Goal: Information Seeking & Learning: Learn about a topic

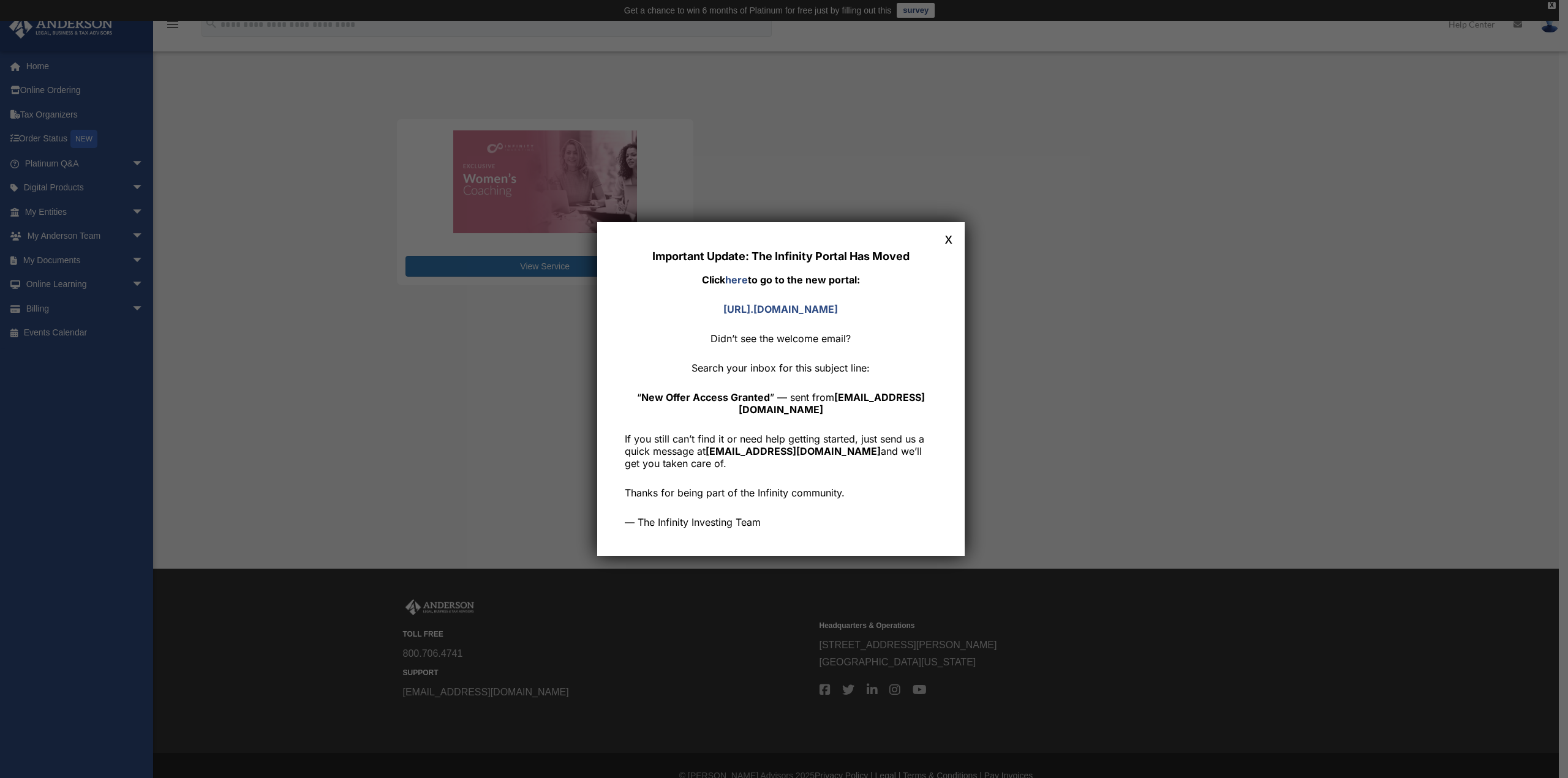
click at [953, 236] on button "x" at bounding box center [948, 238] width 16 height 16
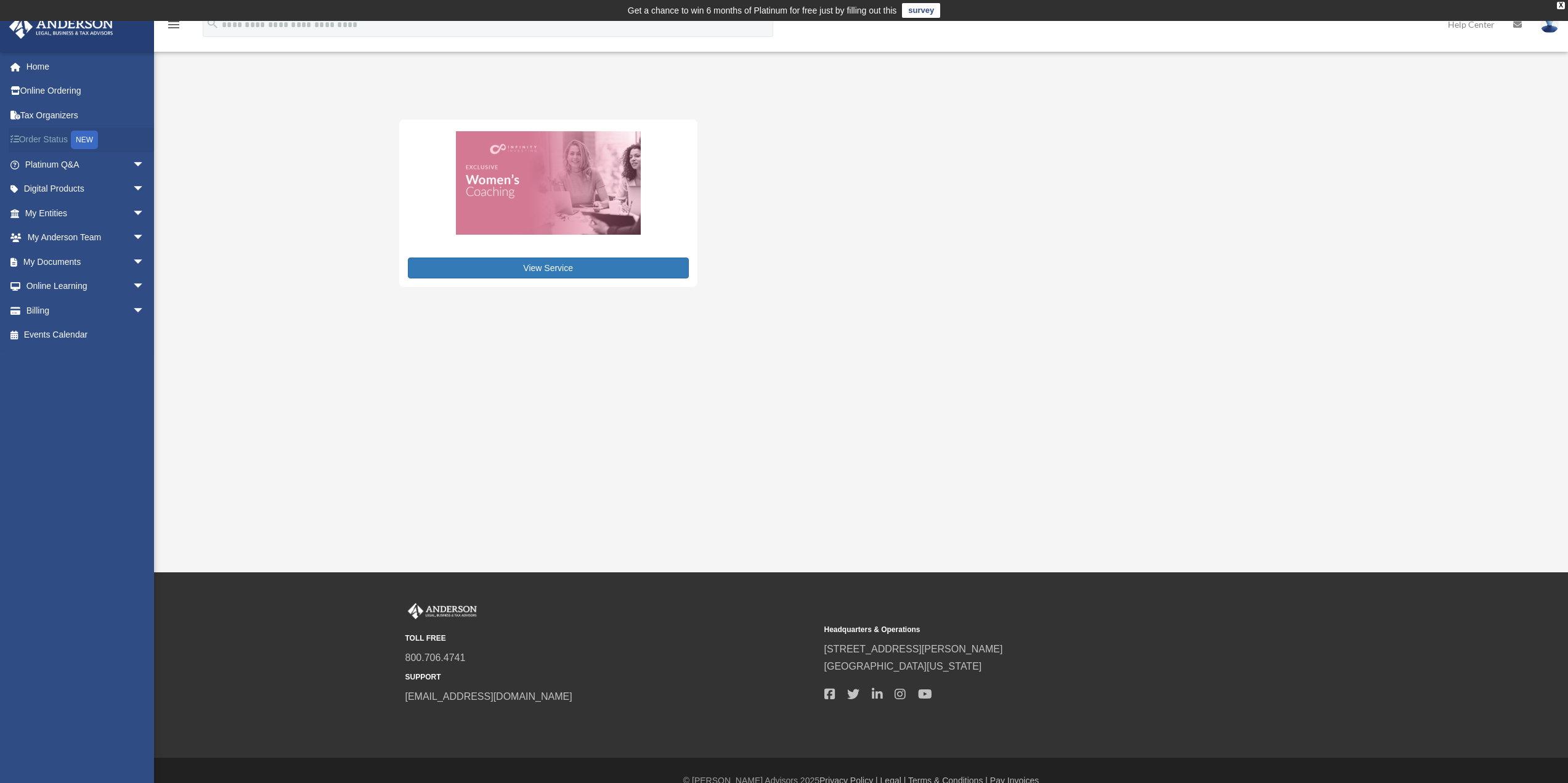
click at [50, 141] on link "Order Status NEW" at bounding box center [85, 140] width 154 height 25
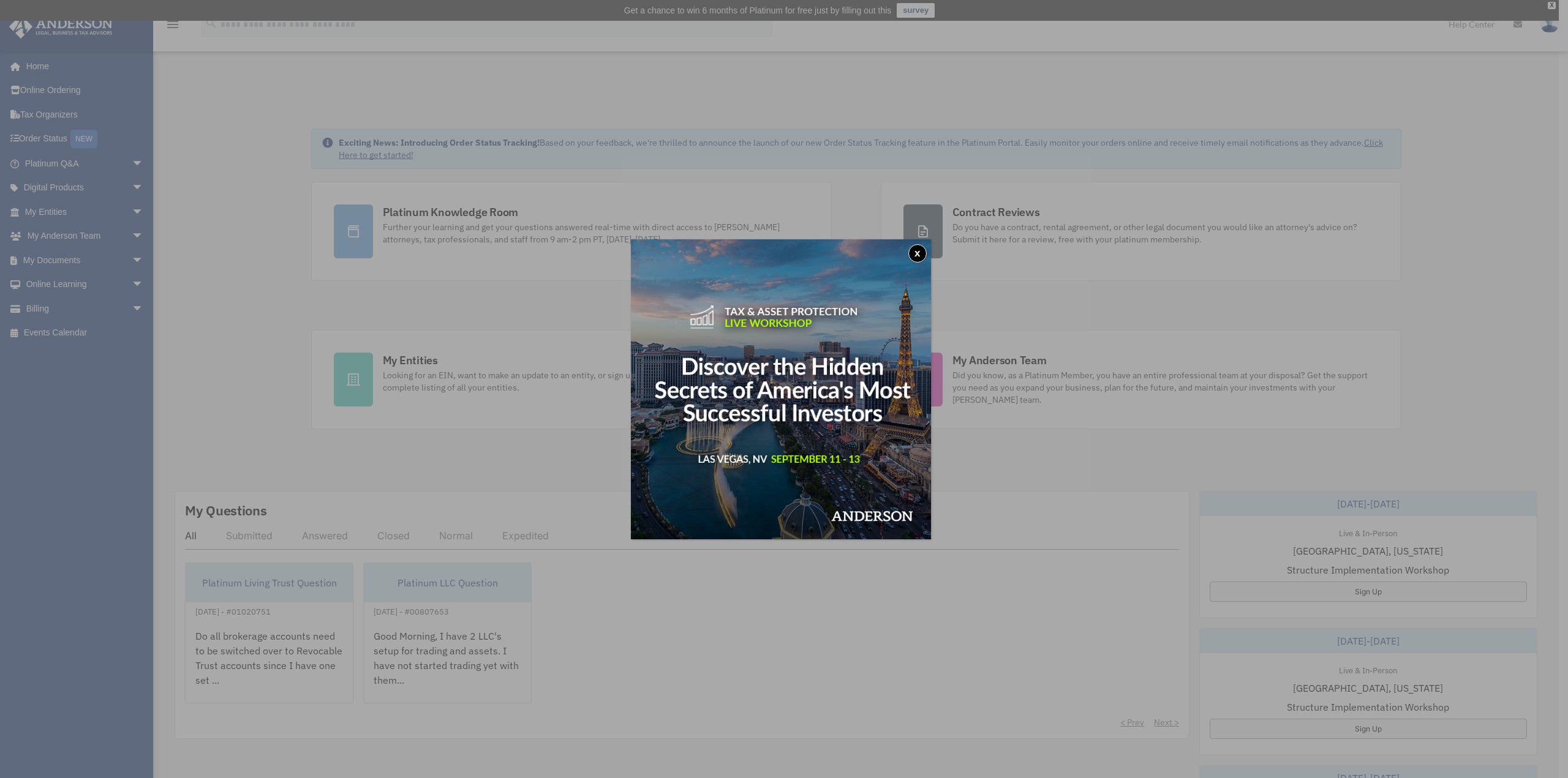
click at [923, 254] on button "x" at bounding box center [917, 253] width 18 height 18
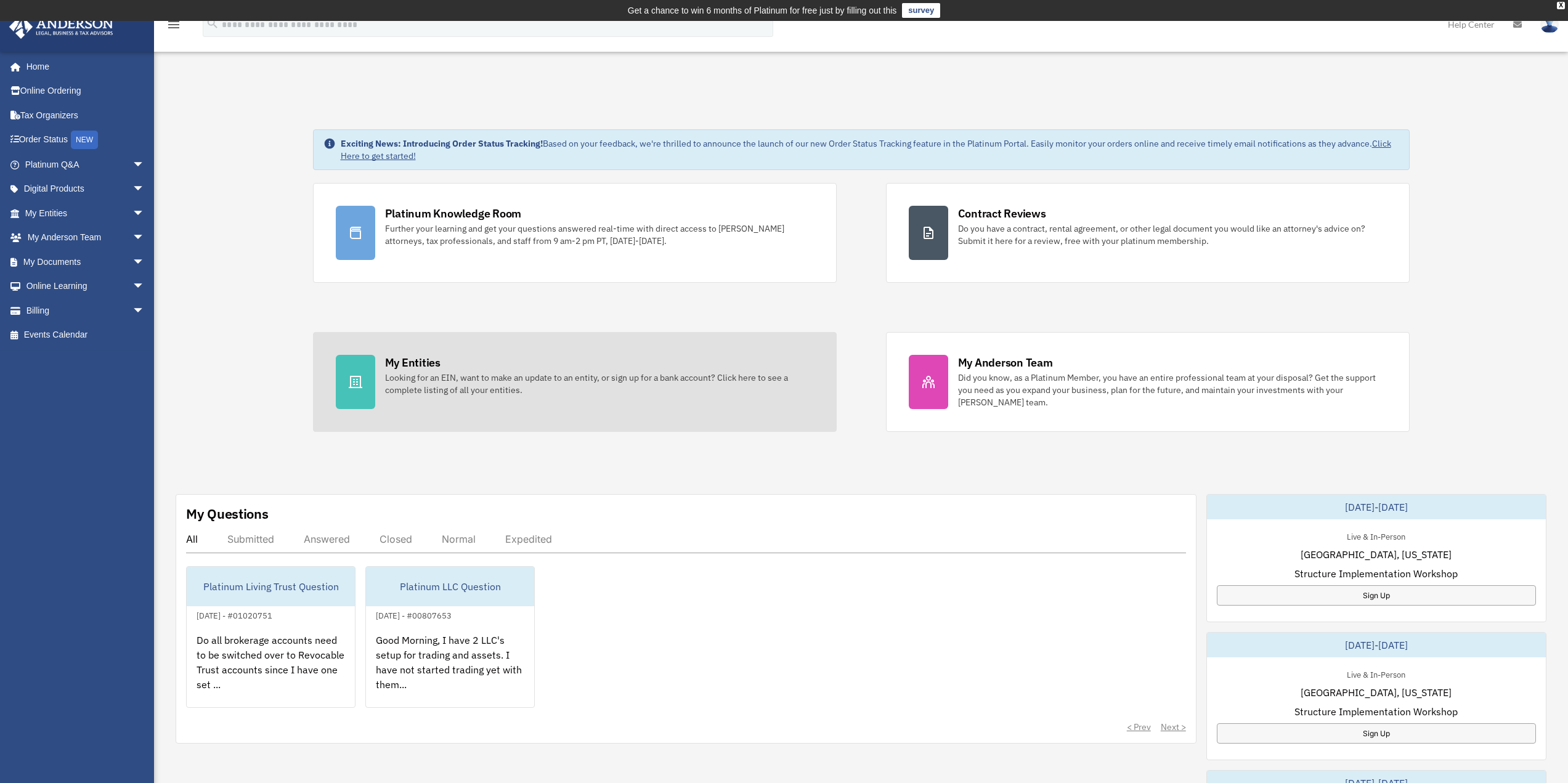
click at [396, 358] on div "My Entities" at bounding box center [413, 362] width 55 height 16
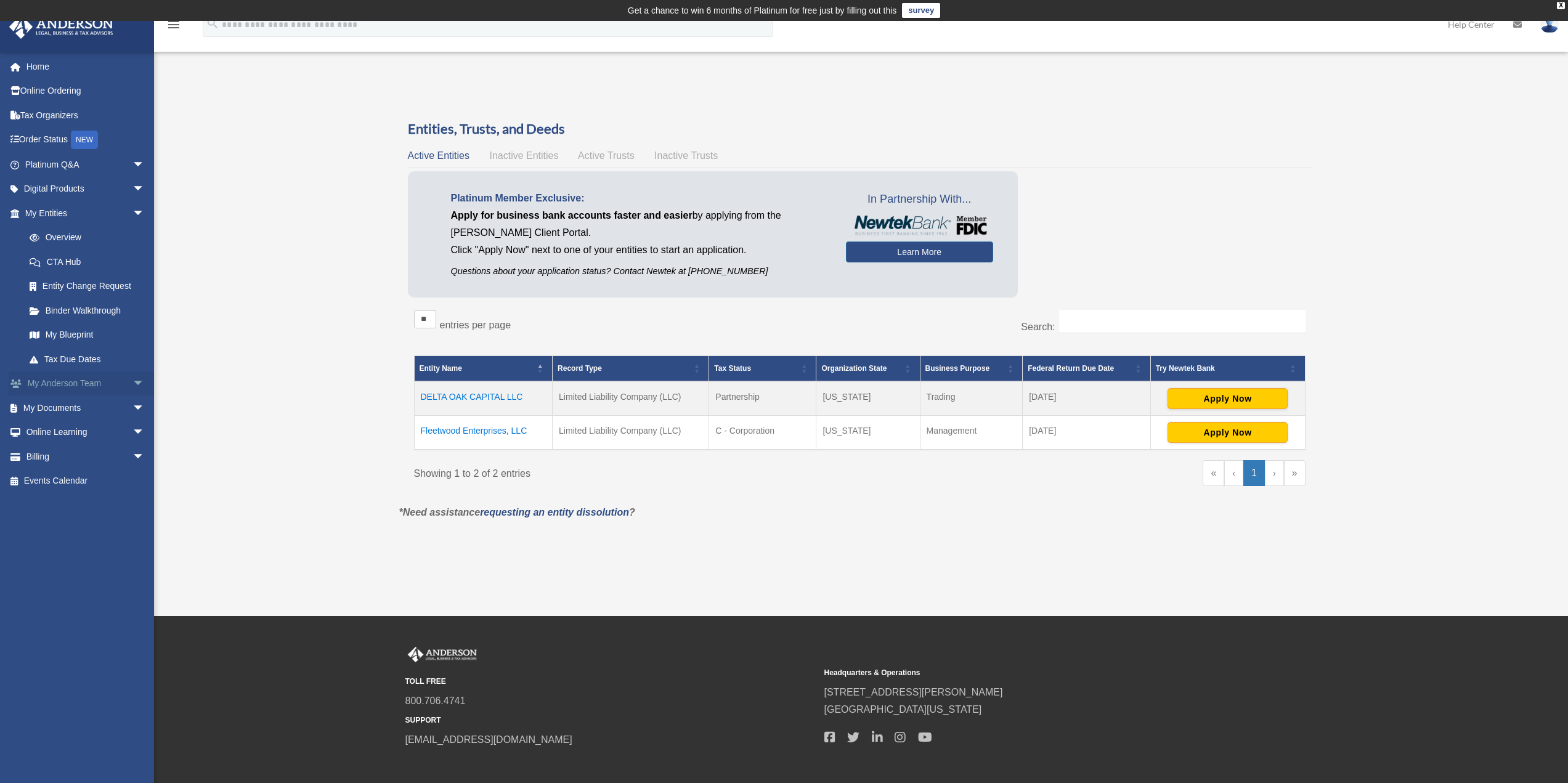
click at [87, 384] on link "My Anderson Team arrow_drop_down" at bounding box center [85, 384] width 154 height 25
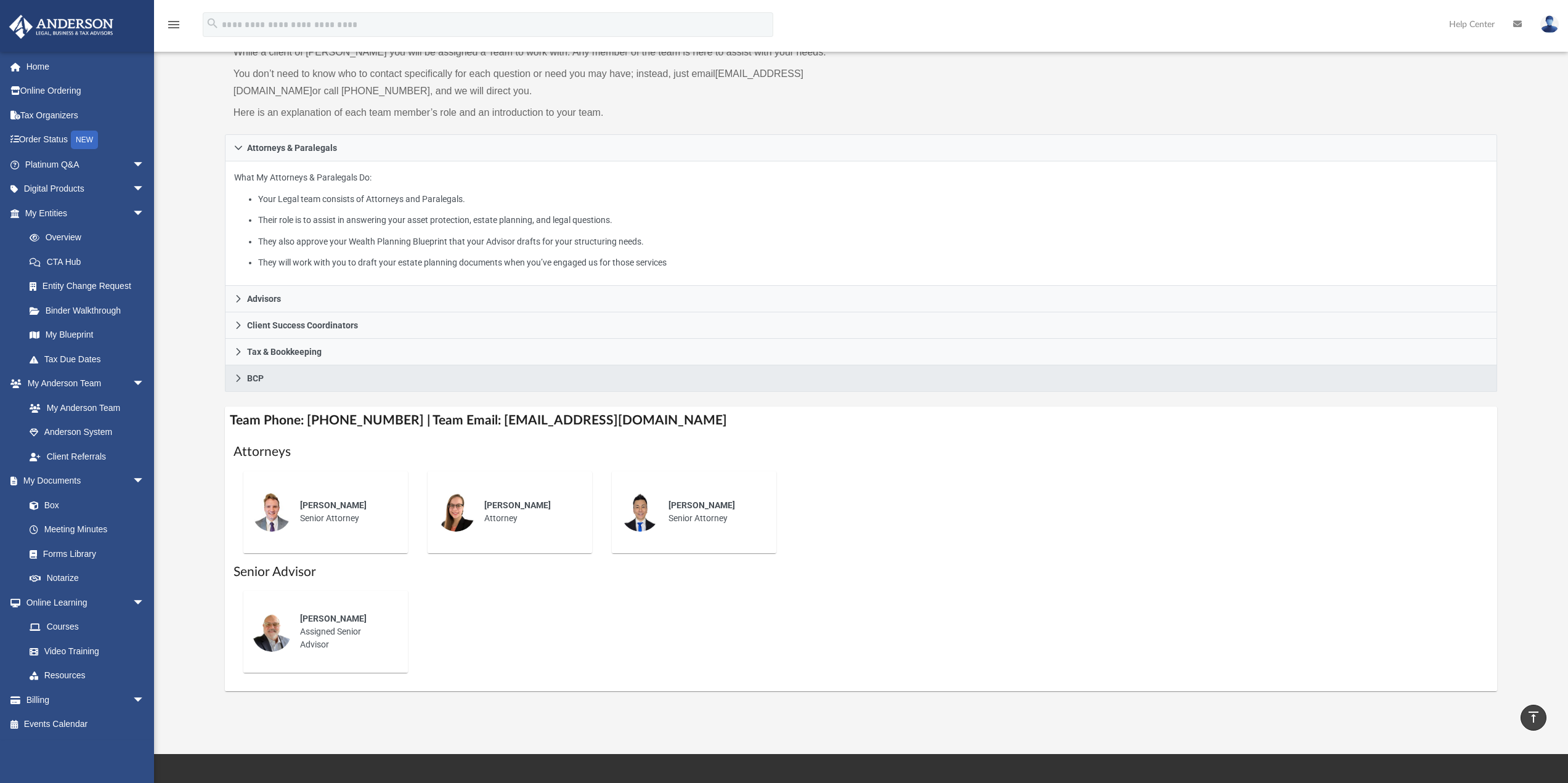
scroll to position [123, 0]
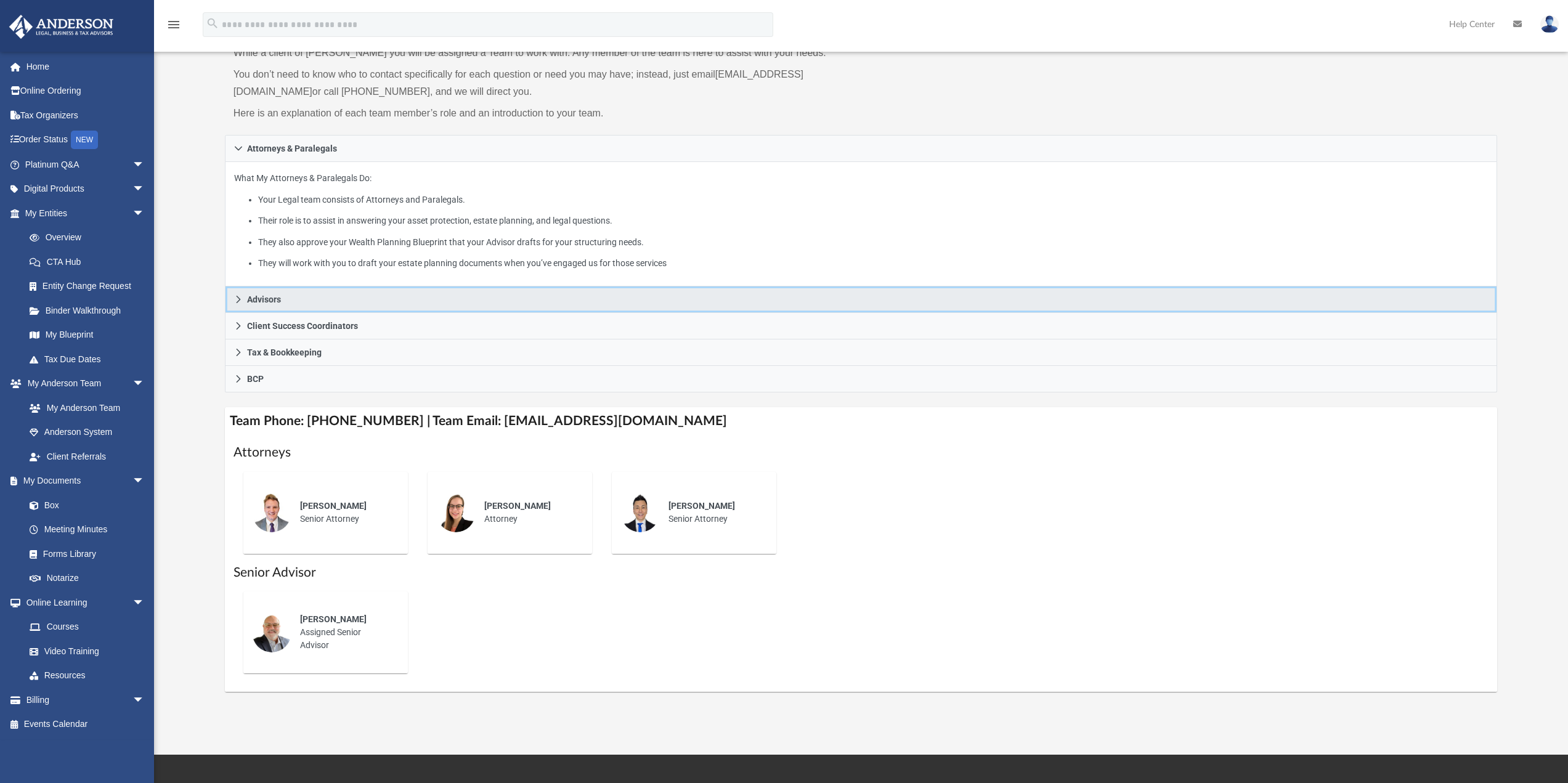
click at [242, 302] on icon at bounding box center [238, 299] width 8 height 8
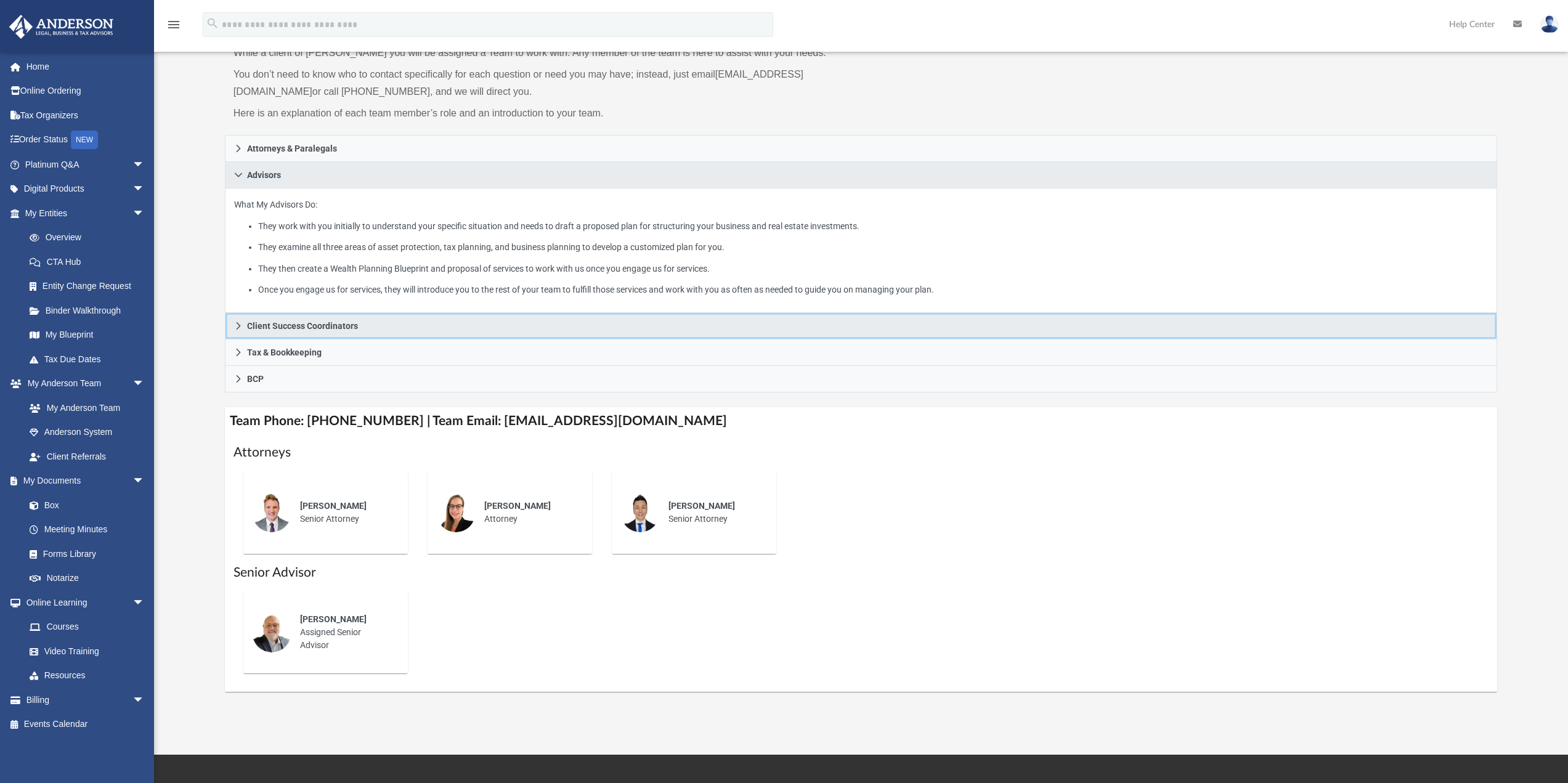
click at [241, 326] on icon at bounding box center [238, 325] width 8 height 8
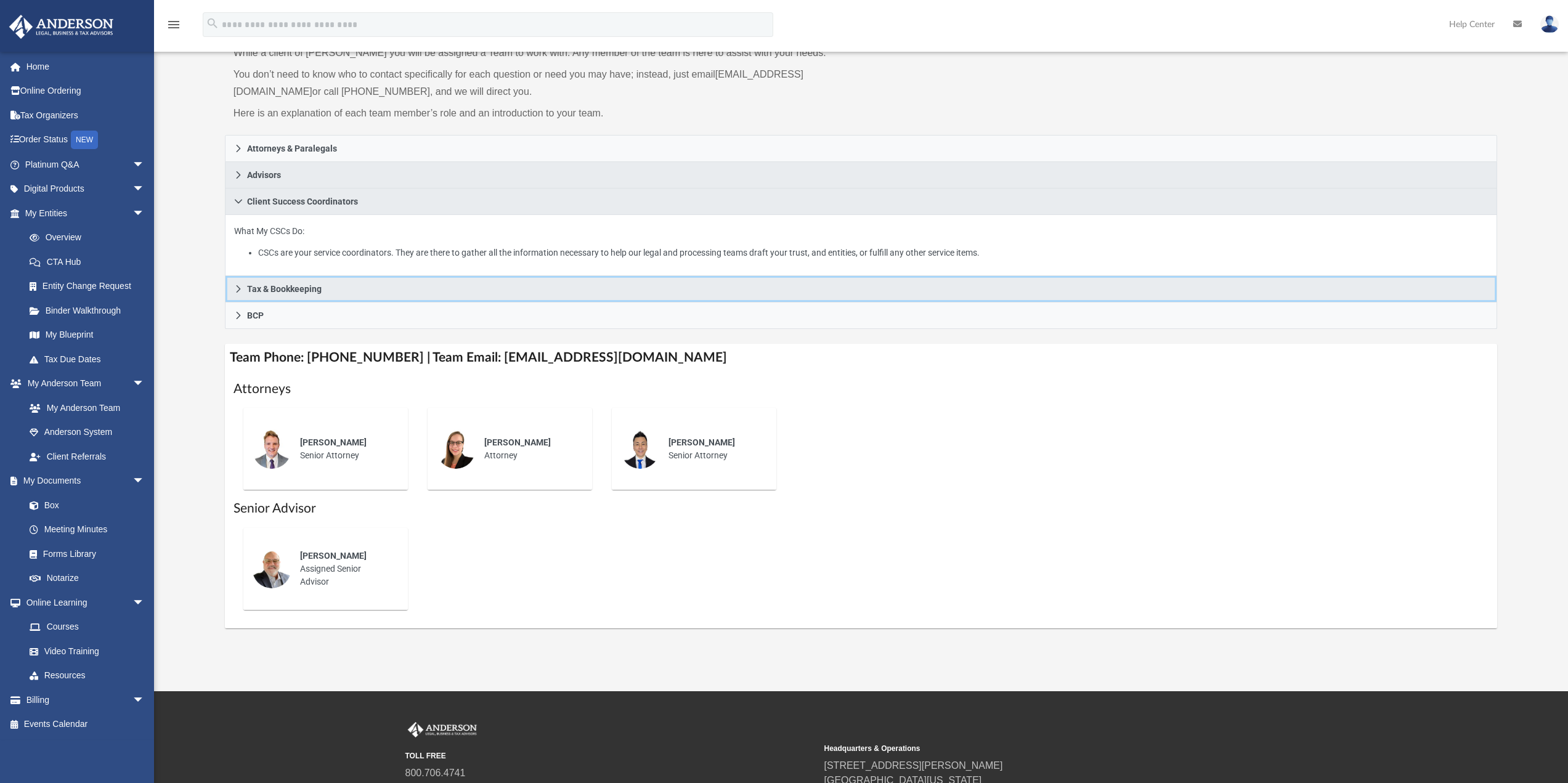
click at [242, 290] on icon at bounding box center [238, 288] width 8 height 8
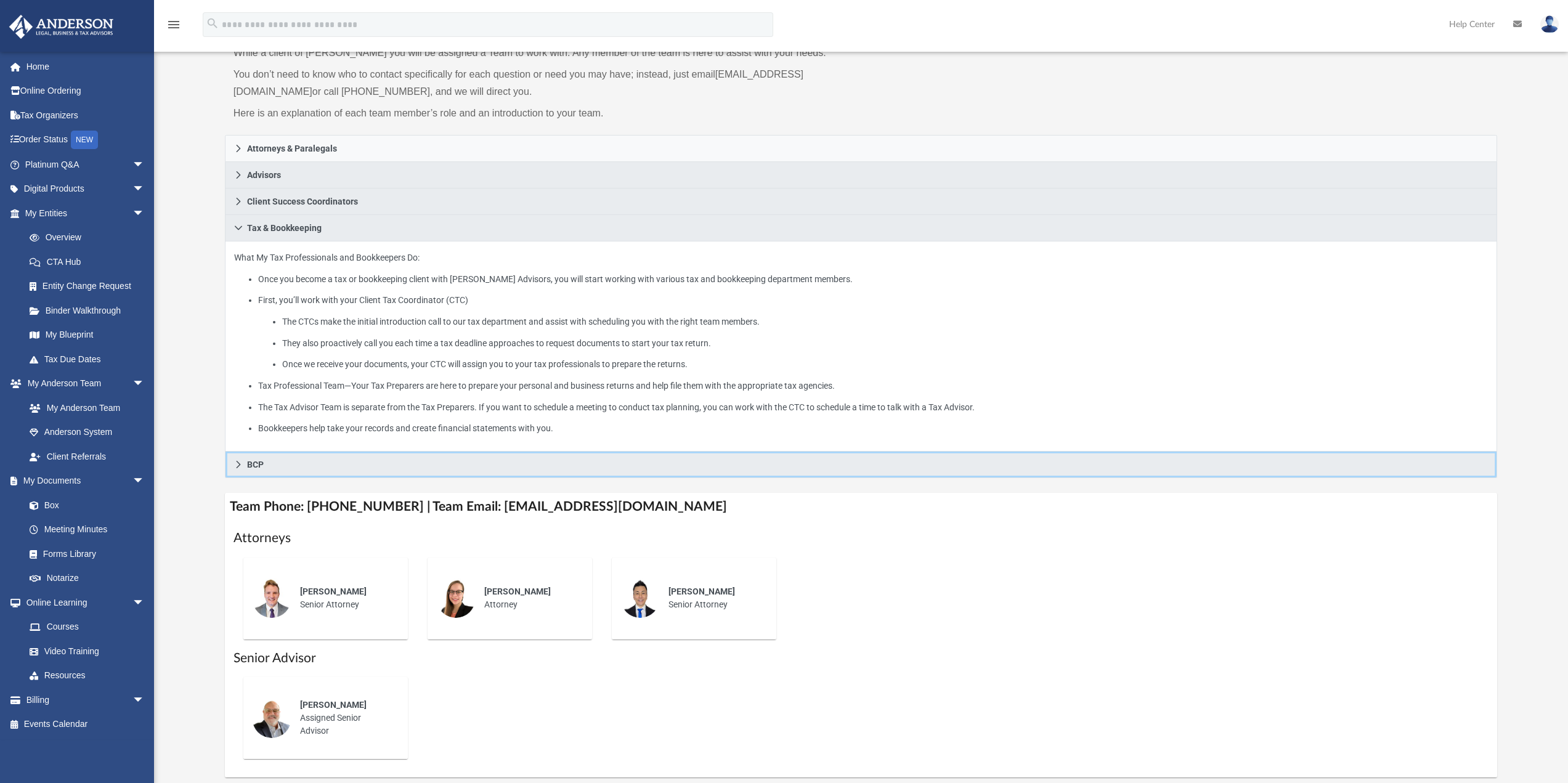
click at [239, 469] on icon at bounding box center [238, 464] width 8 height 8
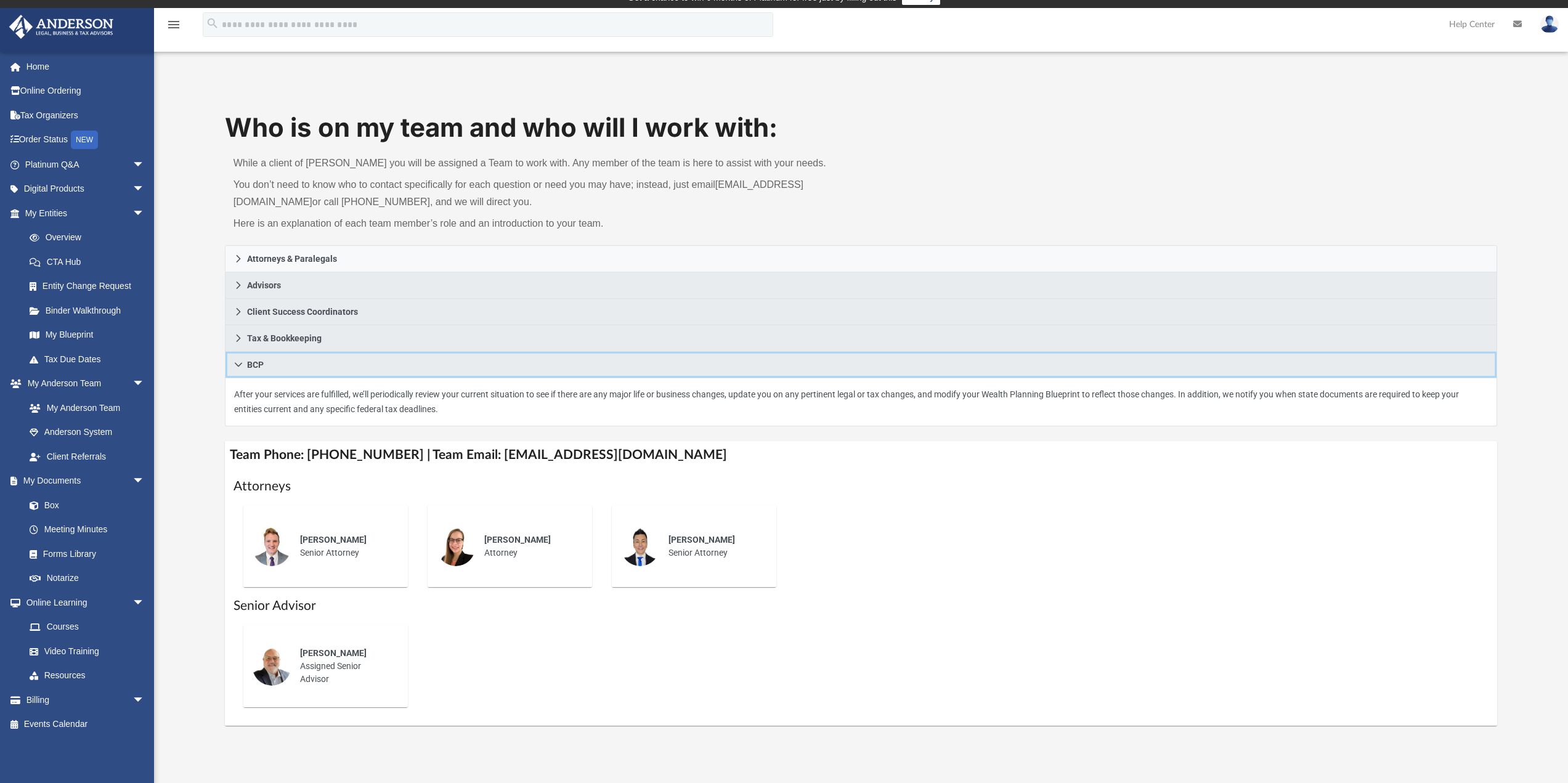
scroll to position [0, 0]
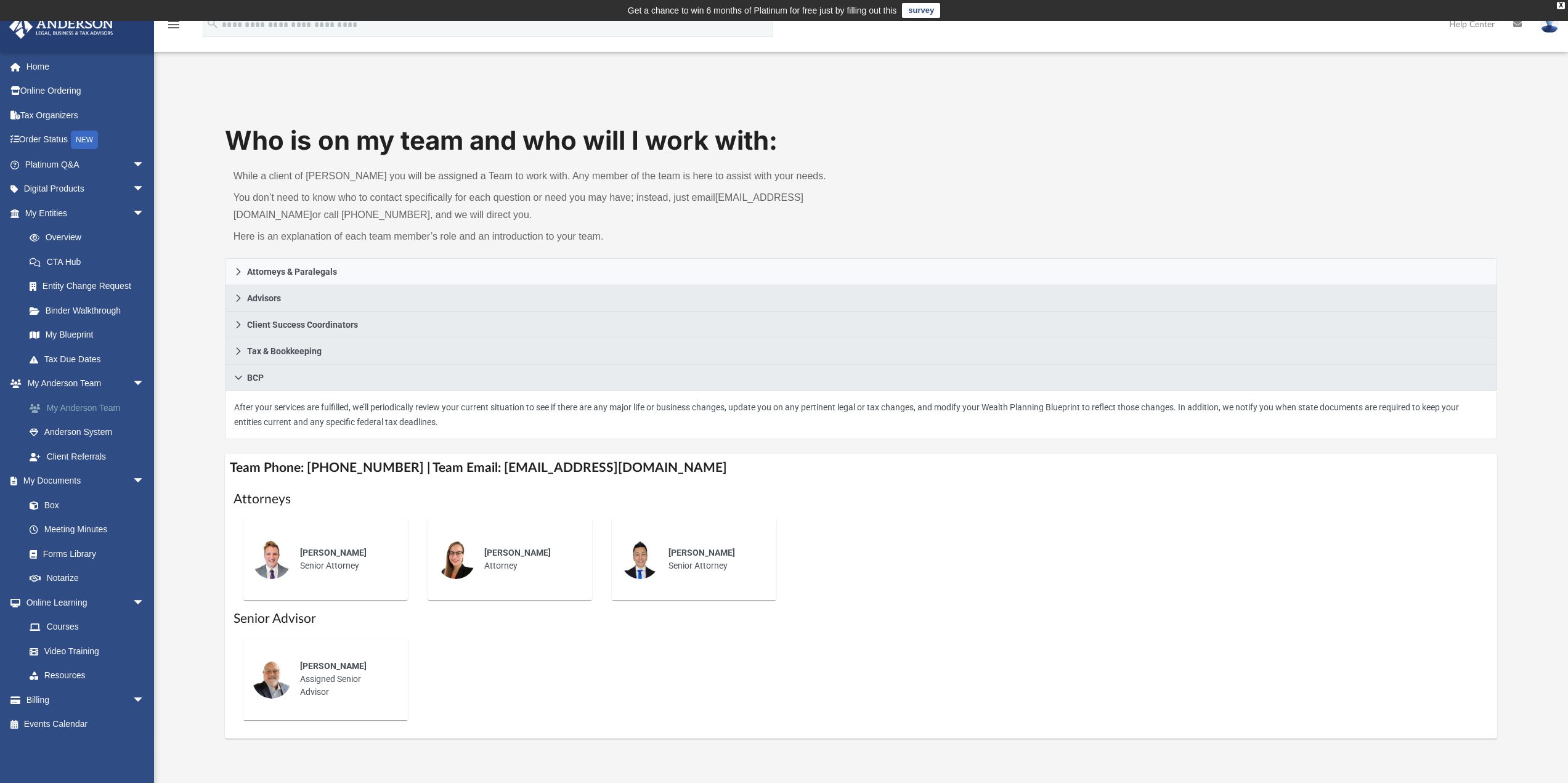
click at [74, 410] on link "My Anderson Team" at bounding box center [90, 408] width 146 height 25
click at [76, 435] on link "Anderson System" at bounding box center [90, 432] width 146 height 25
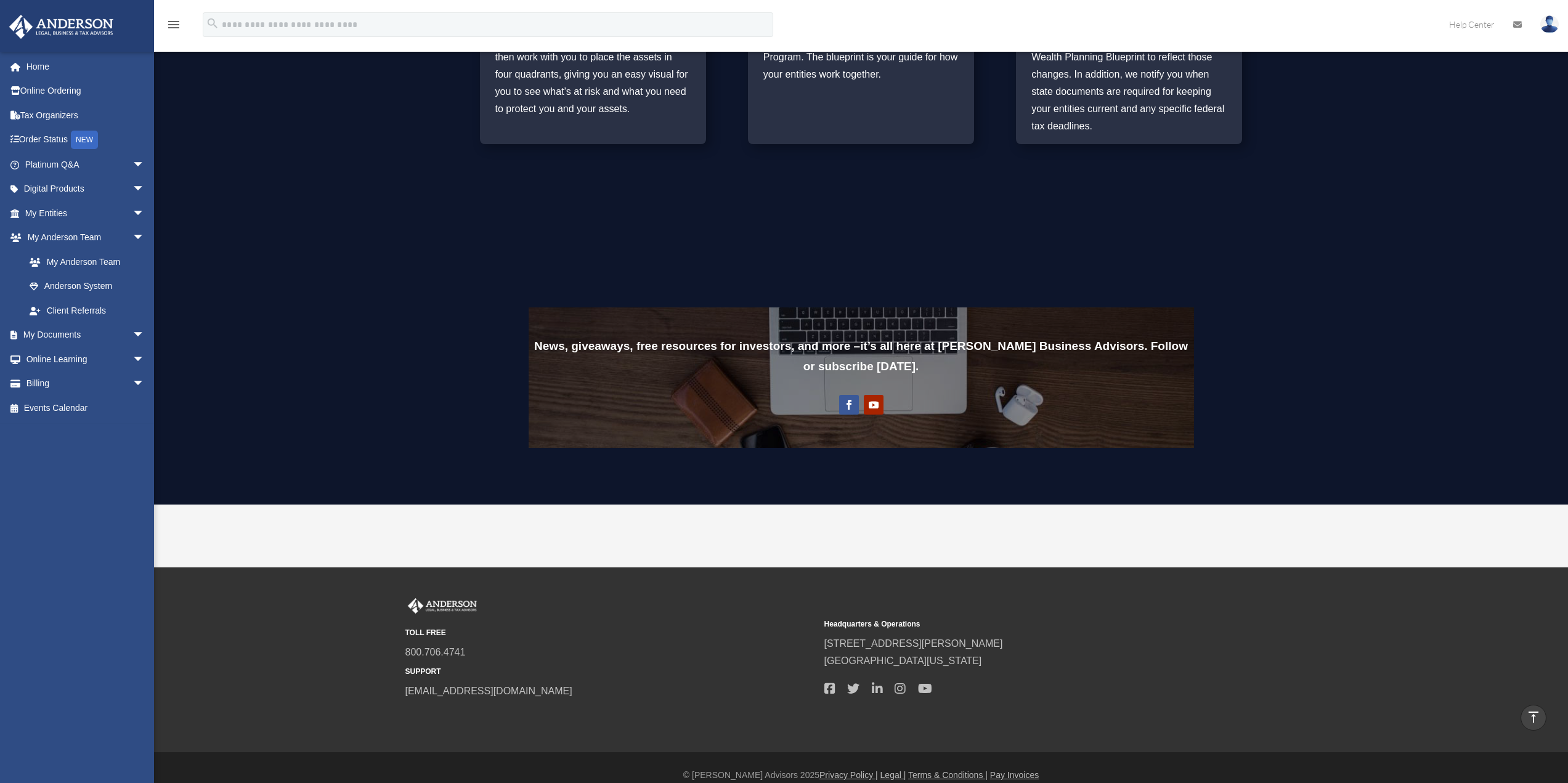
scroll to position [906, 0]
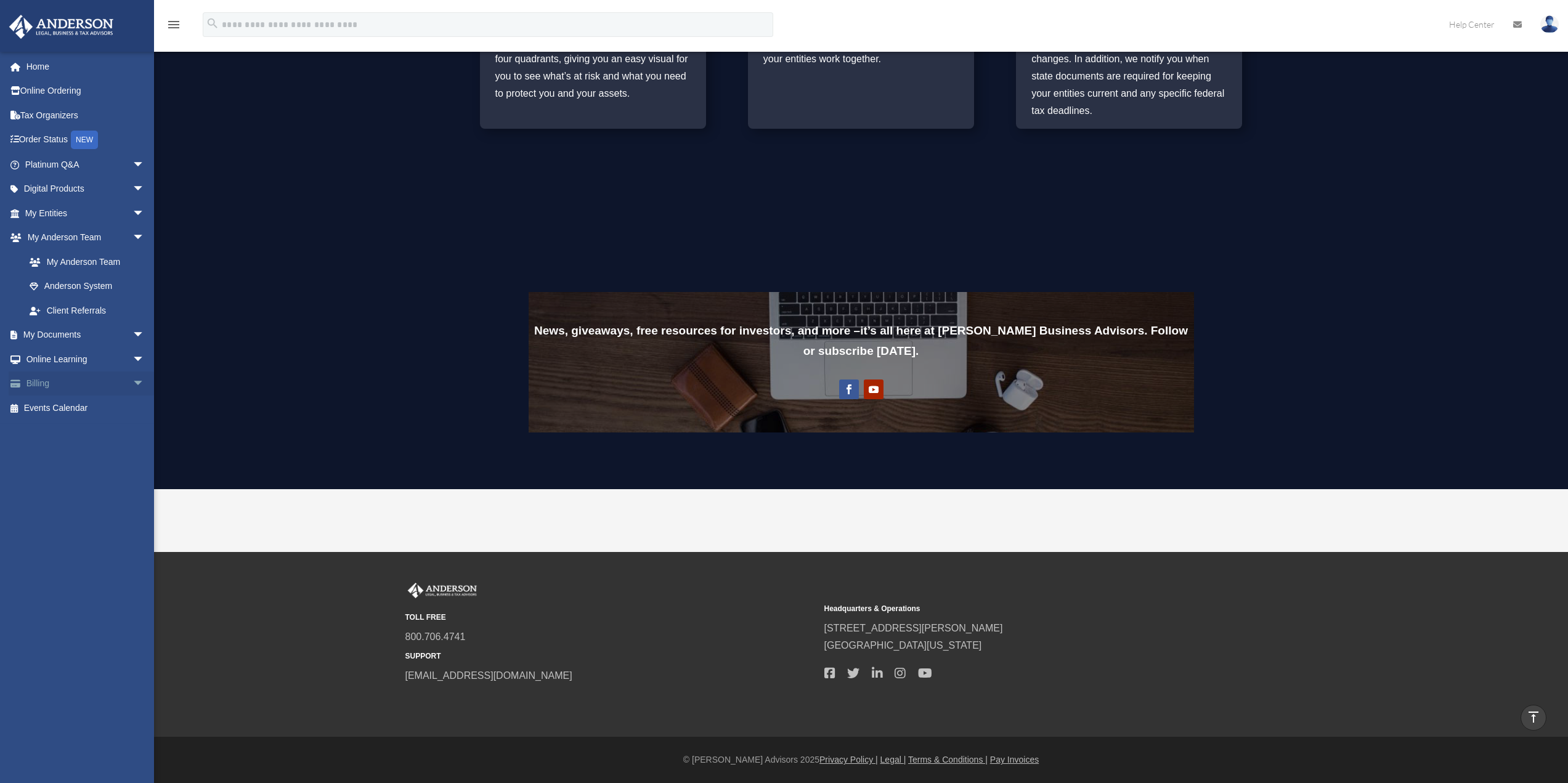
click at [50, 386] on link "Billing arrow_drop_down" at bounding box center [85, 384] width 154 height 25
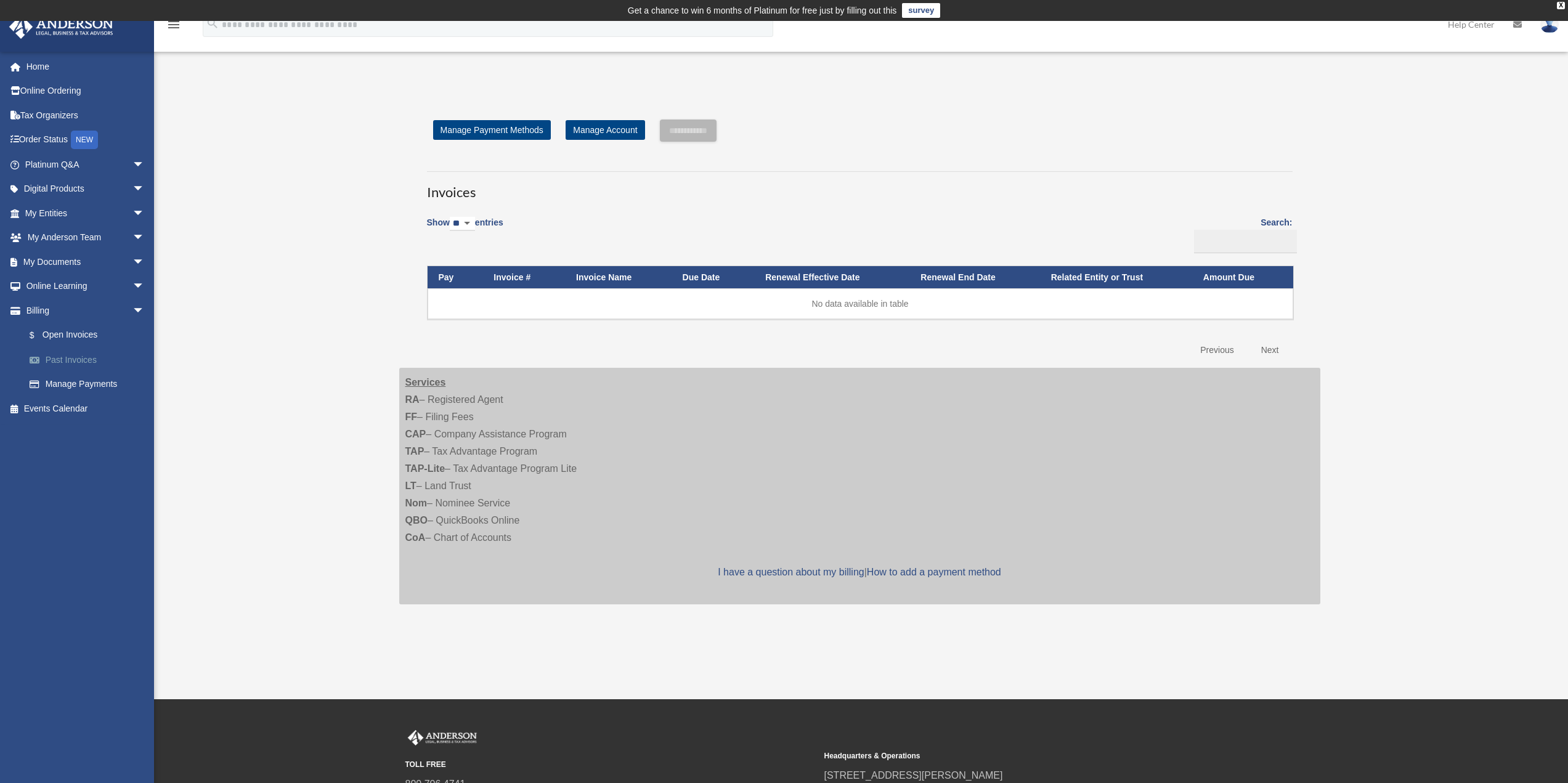
click at [70, 364] on link "Past Invoices" at bounding box center [90, 360] width 146 height 25
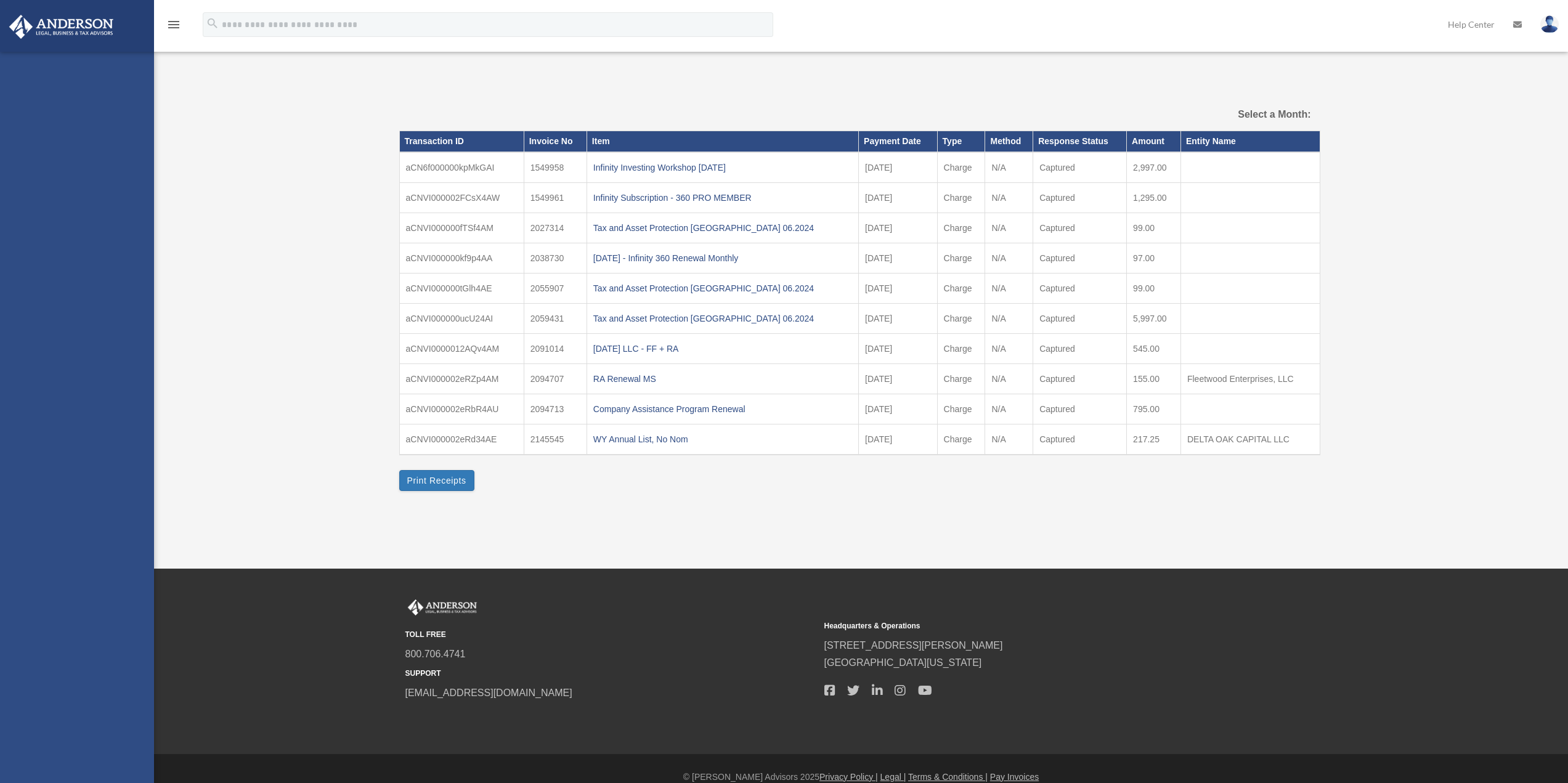
select select
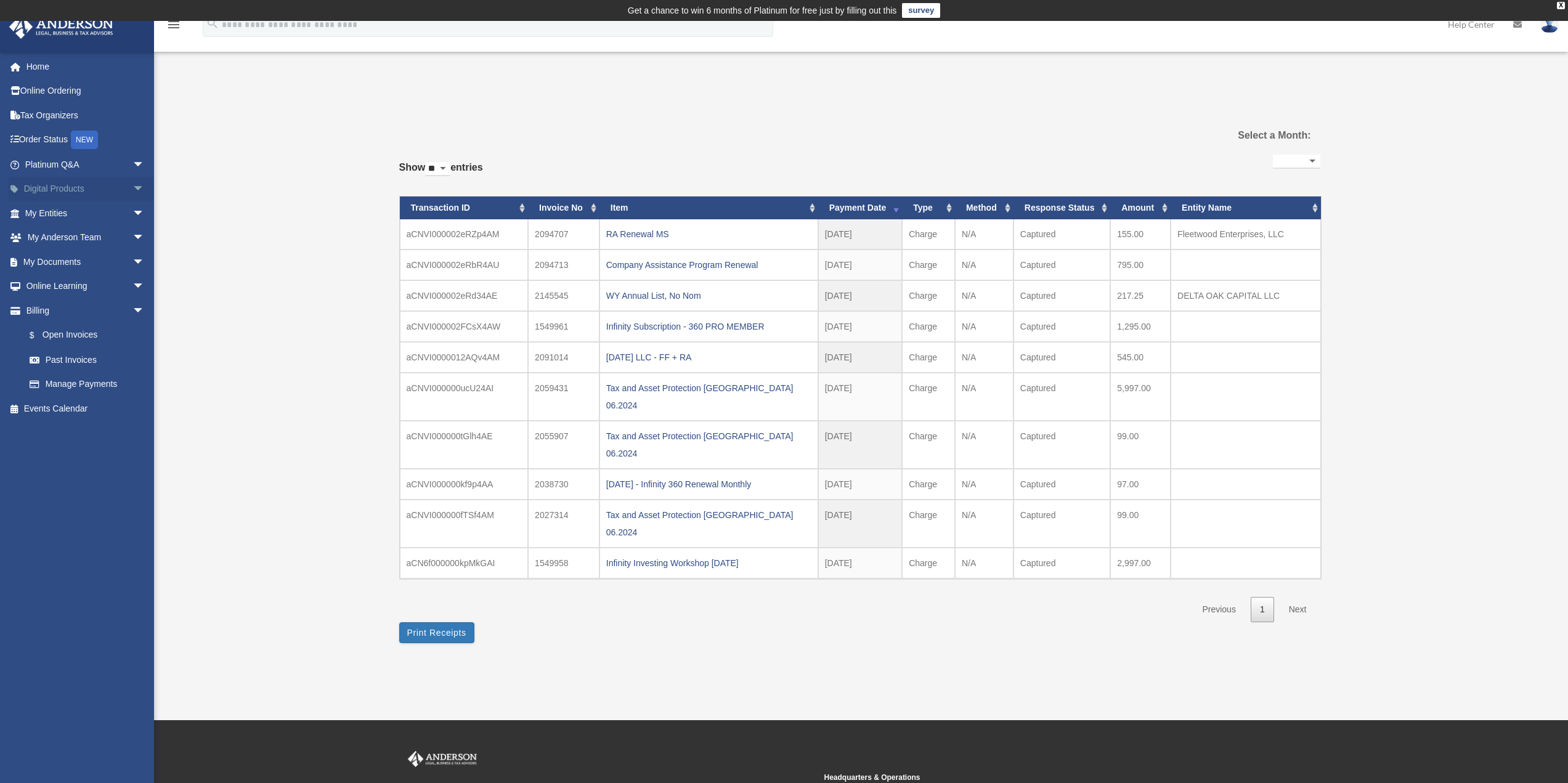
click at [67, 193] on link "Digital Products arrow_drop_down" at bounding box center [85, 189] width 154 height 25
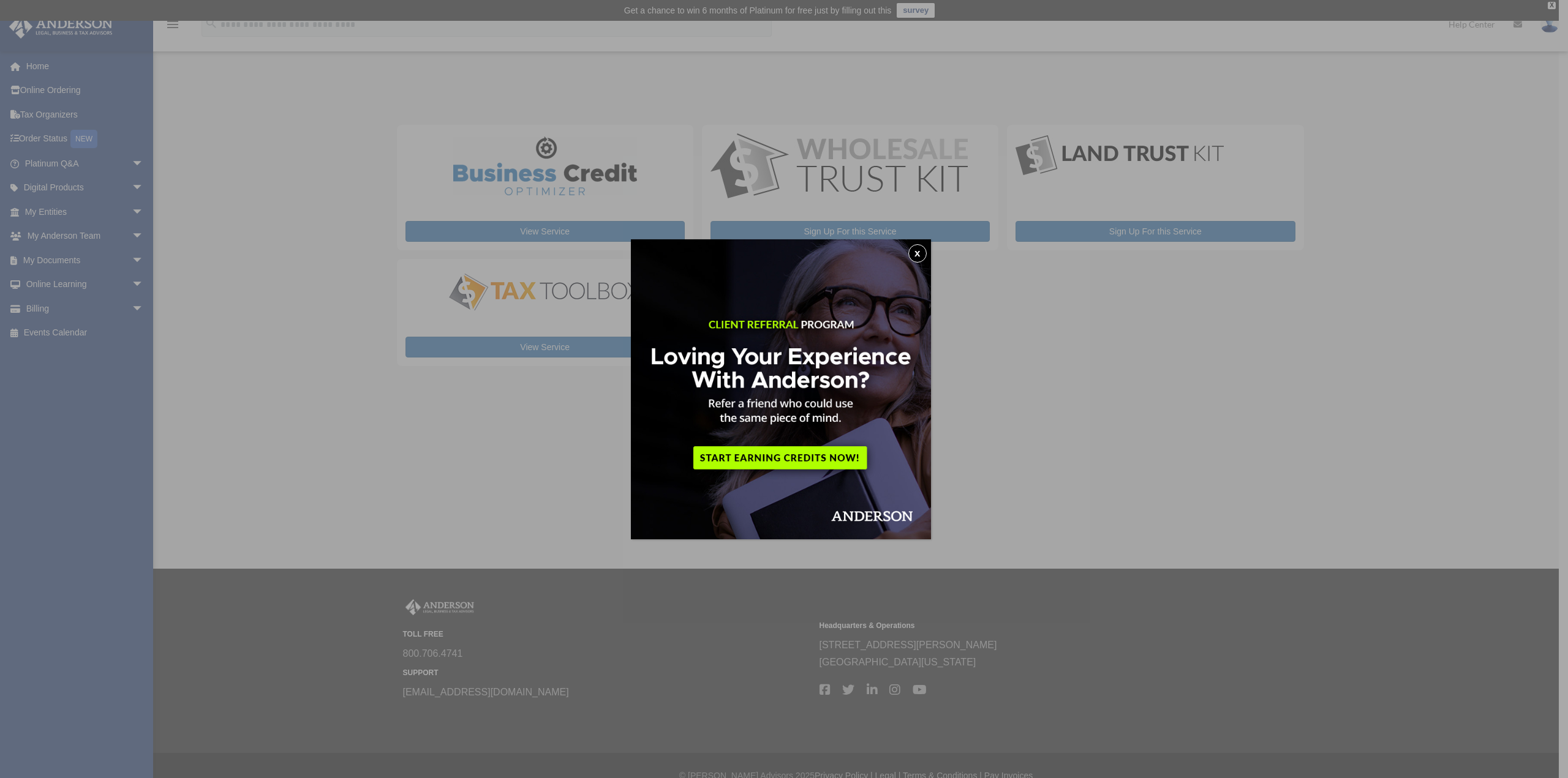
click at [922, 250] on button "x" at bounding box center [917, 253] width 18 height 18
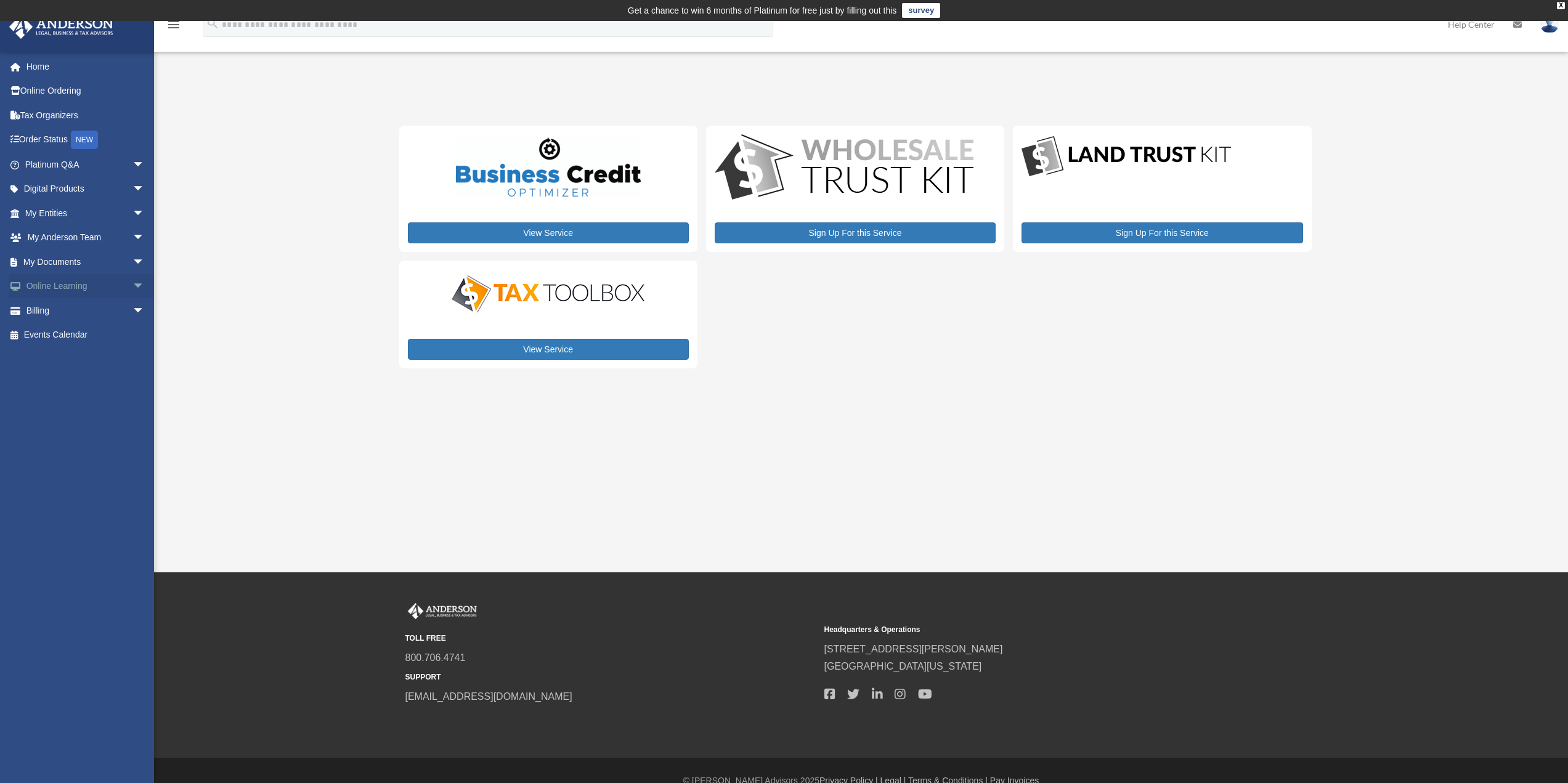
click at [71, 284] on link "Online Learning arrow_drop_down" at bounding box center [85, 287] width 154 height 25
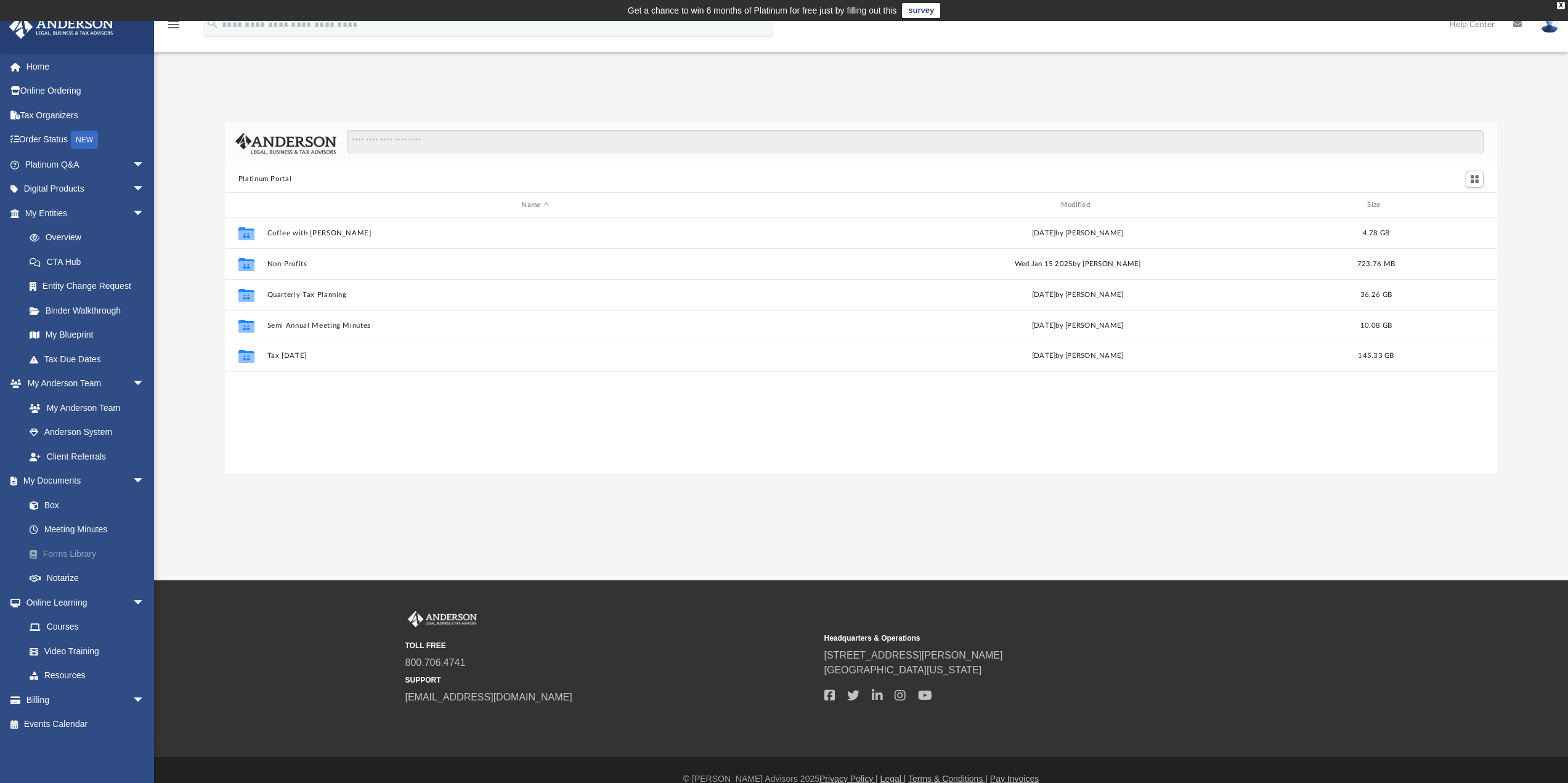
scroll to position [271, 1263]
click at [46, 72] on link "Home" at bounding box center [85, 67] width 154 height 25
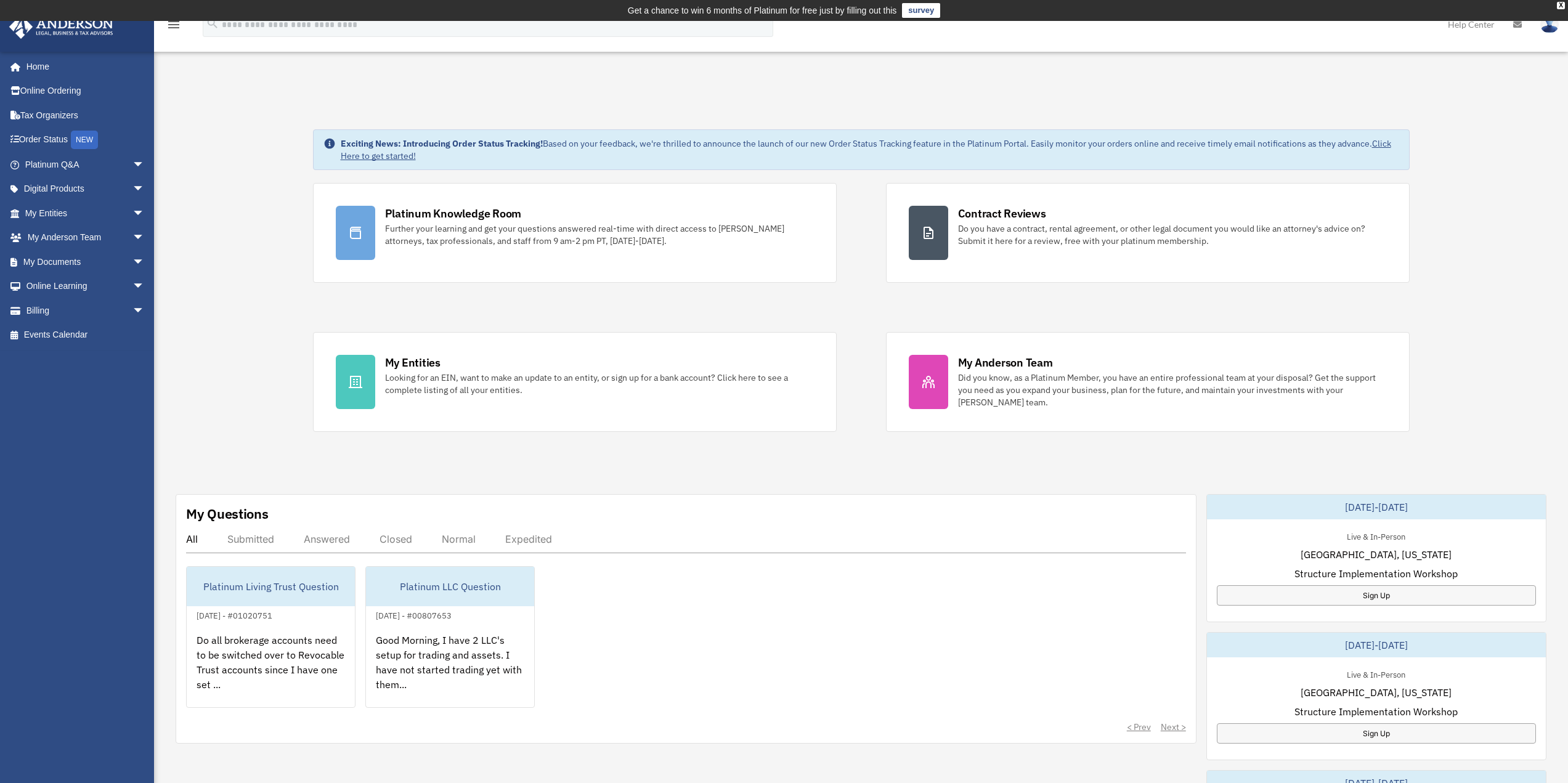
click at [71, 35] on img at bounding box center [62, 26] width 112 height 24
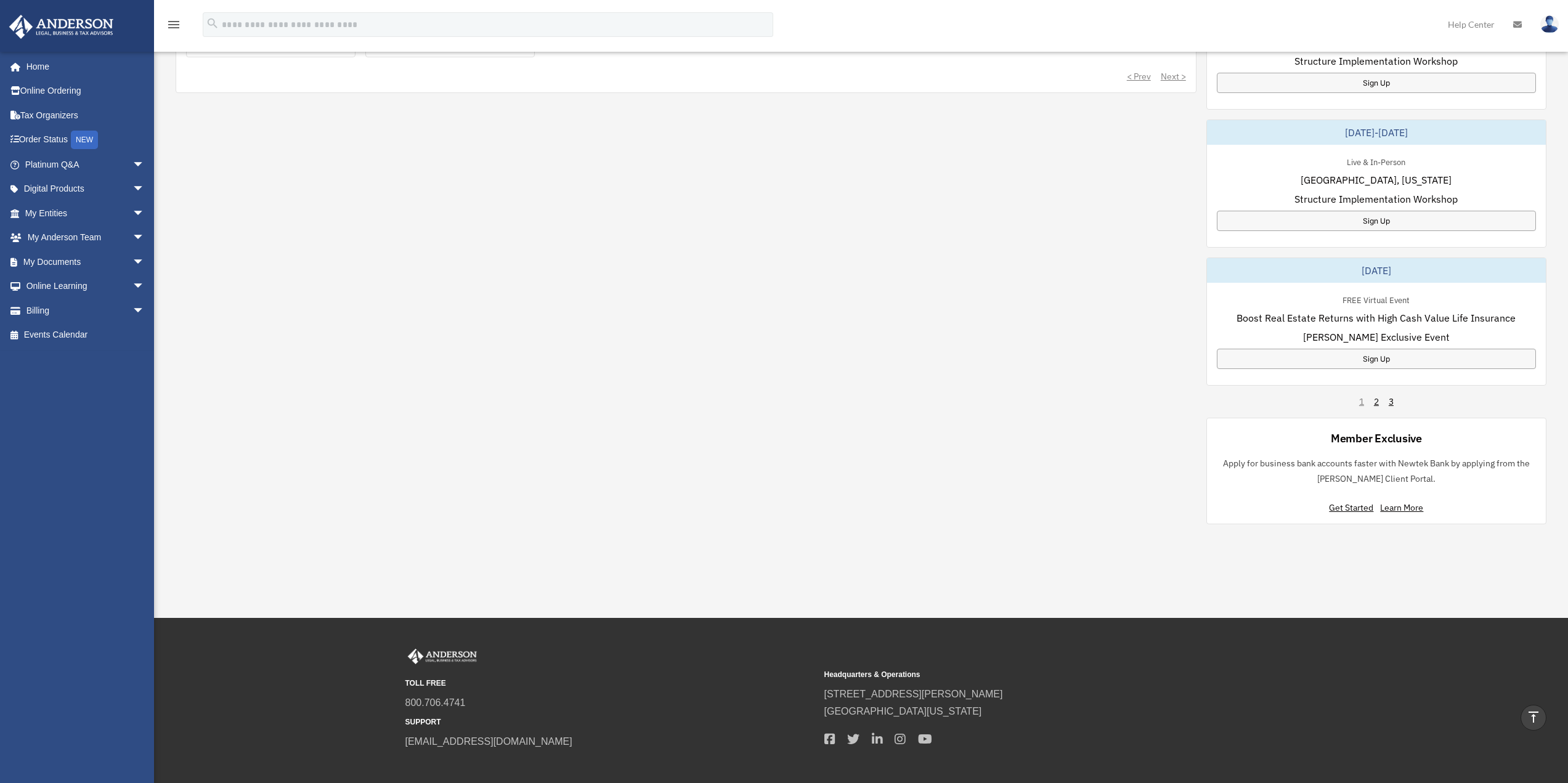
scroll to position [716, 0]
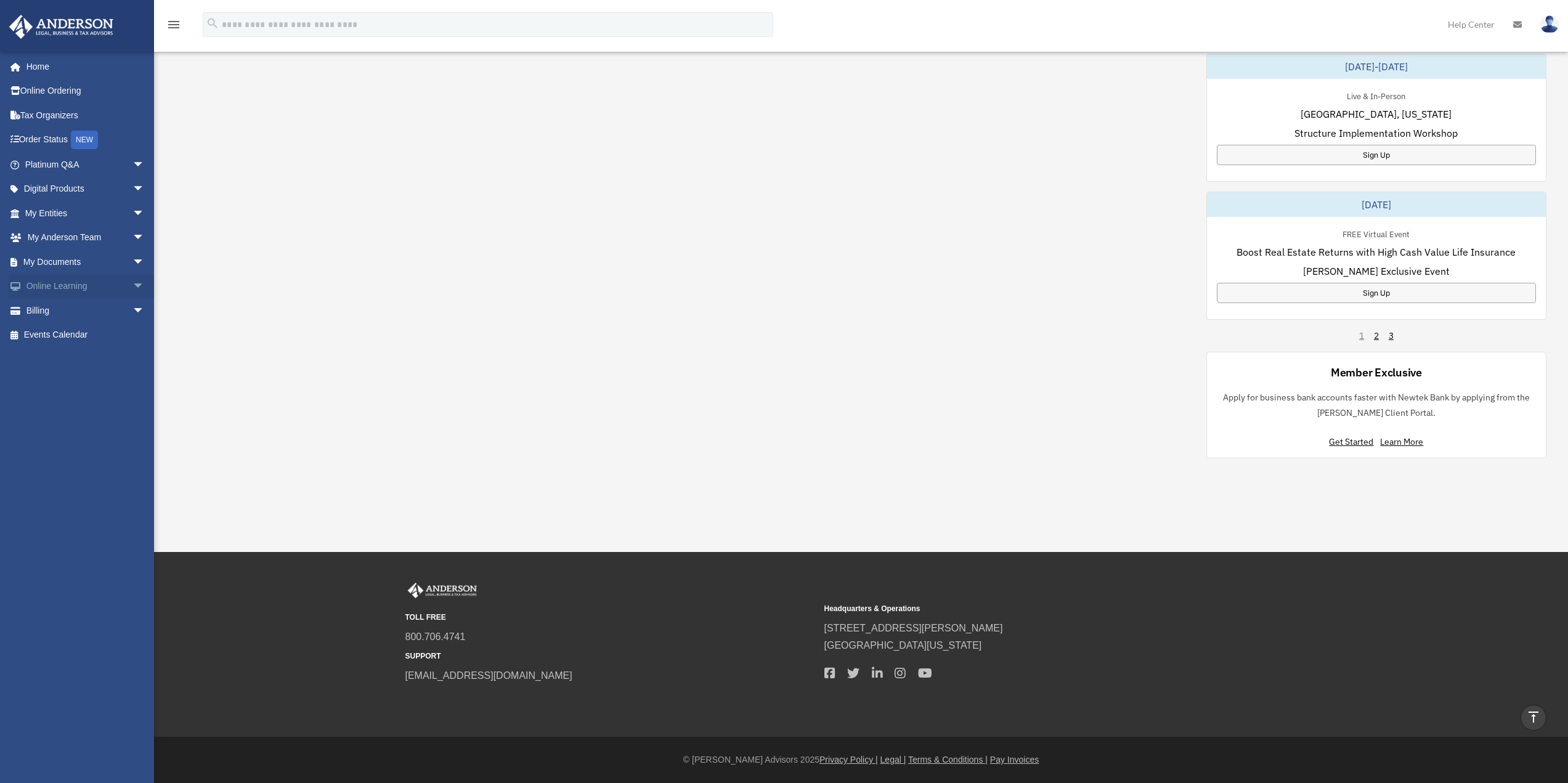
click at [132, 284] on span "arrow_drop_down" at bounding box center [145, 287] width 25 height 25
click at [58, 362] on link "Resources" at bounding box center [90, 359] width 146 height 25
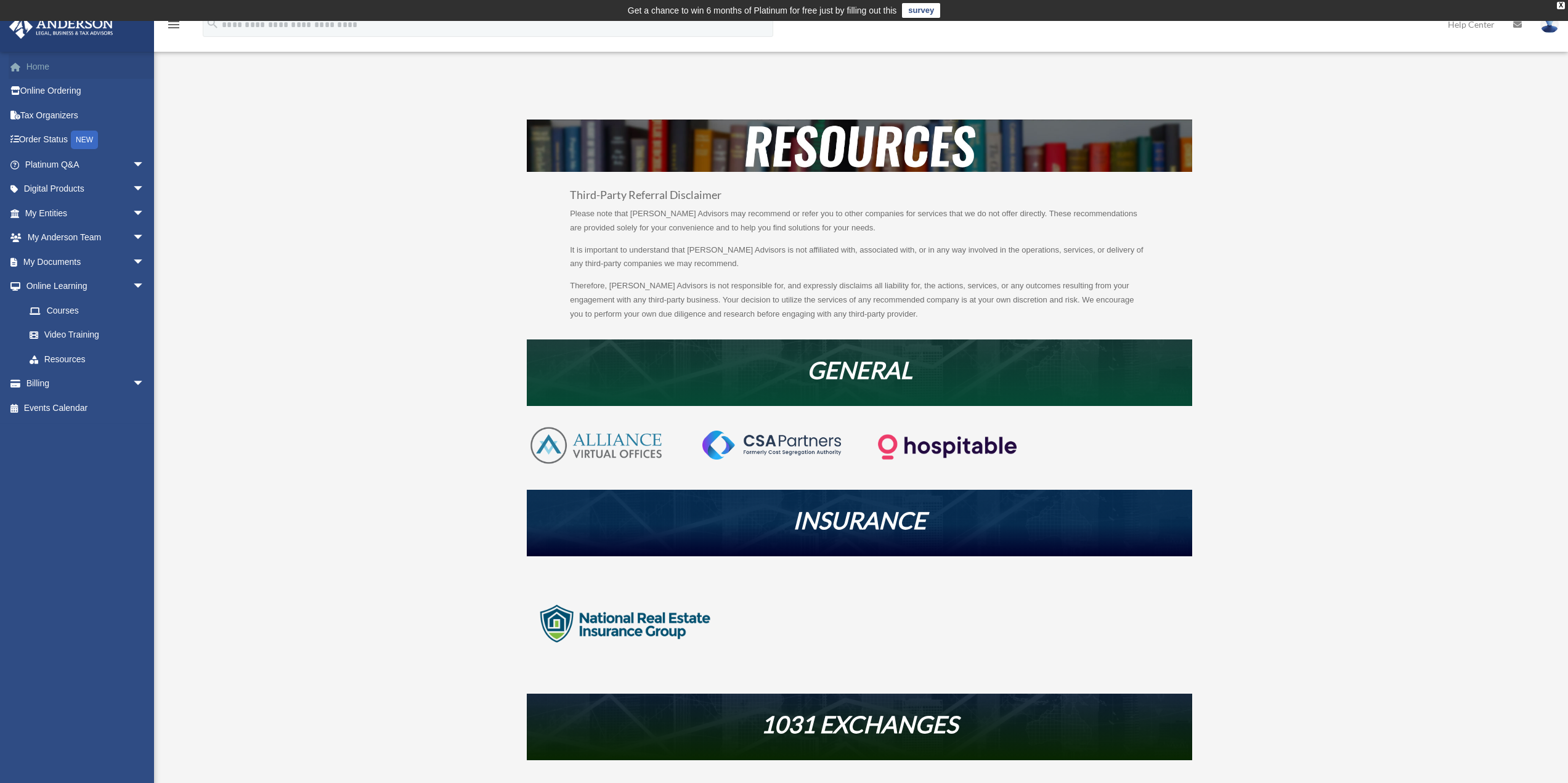
click at [42, 68] on link "Home" at bounding box center [85, 67] width 154 height 25
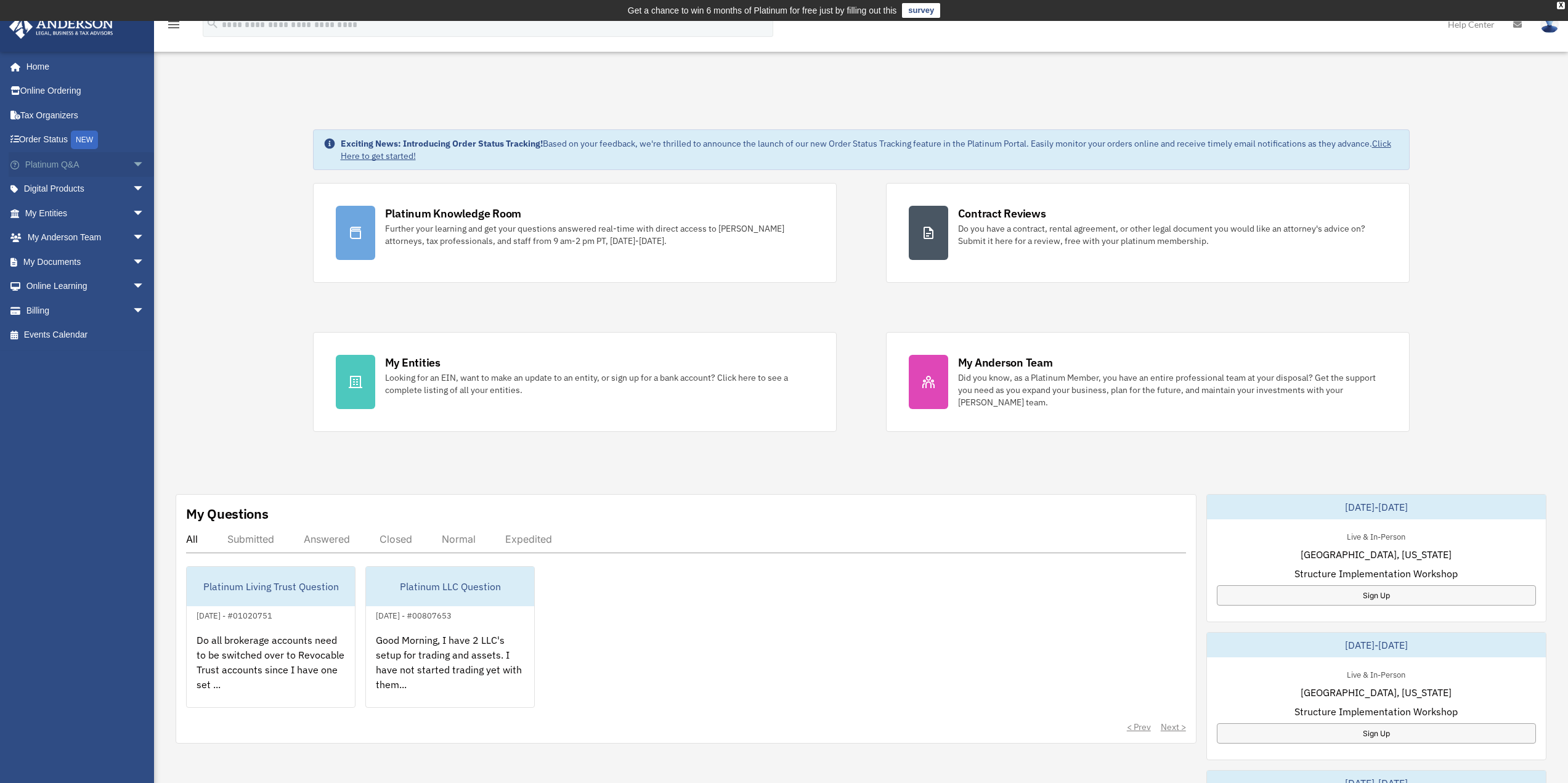
click at [54, 167] on link "Platinum Q&A arrow_drop_down" at bounding box center [85, 164] width 154 height 25
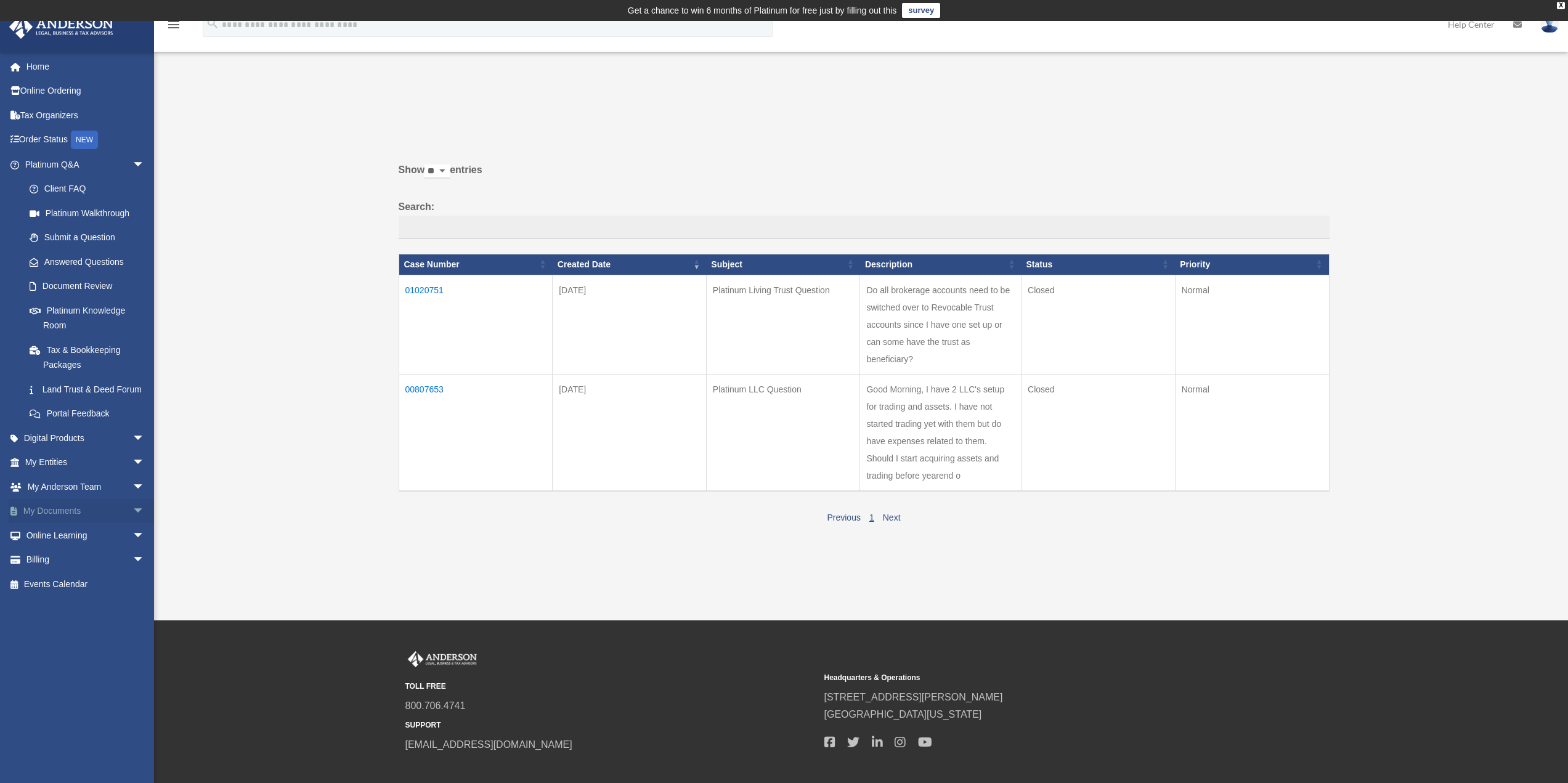
click at [58, 523] on link "My Documents arrow_drop_down" at bounding box center [85, 511] width 154 height 25
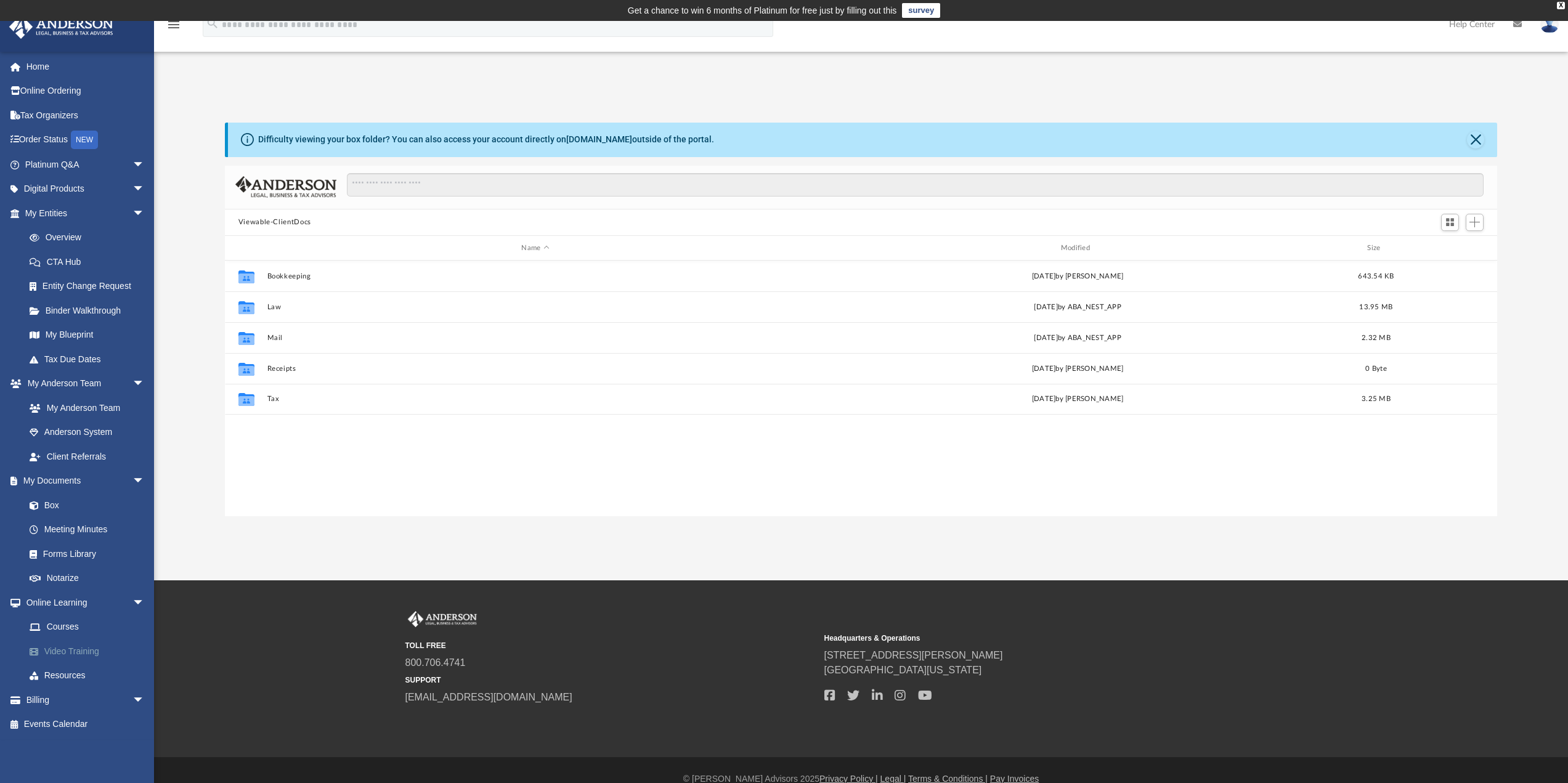
scroll to position [271, 1263]
click at [54, 703] on link "Billing arrow_drop_down" at bounding box center [85, 700] width 154 height 25
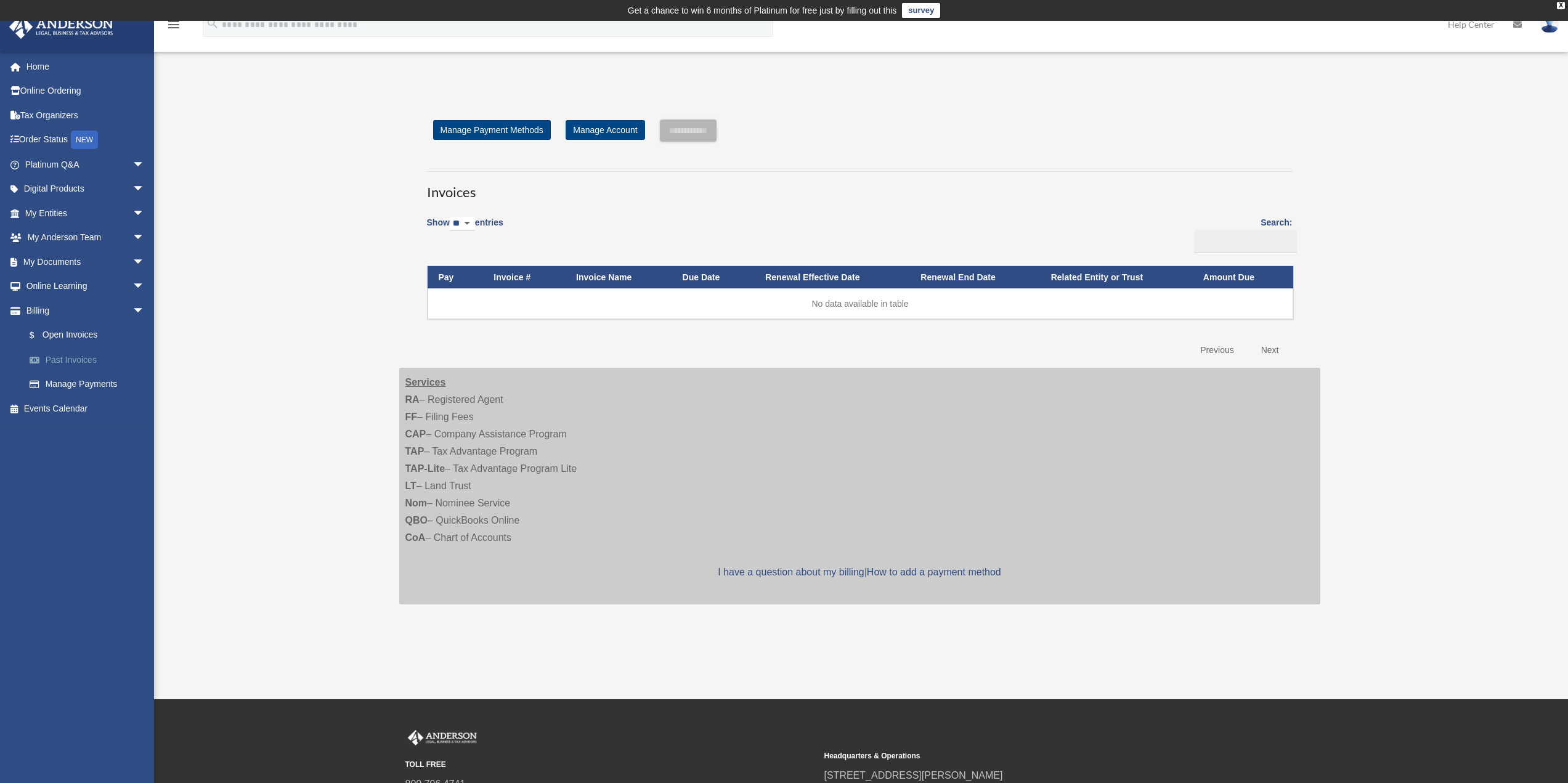
click at [82, 353] on link "Past Invoices" at bounding box center [90, 360] width 146 height 25
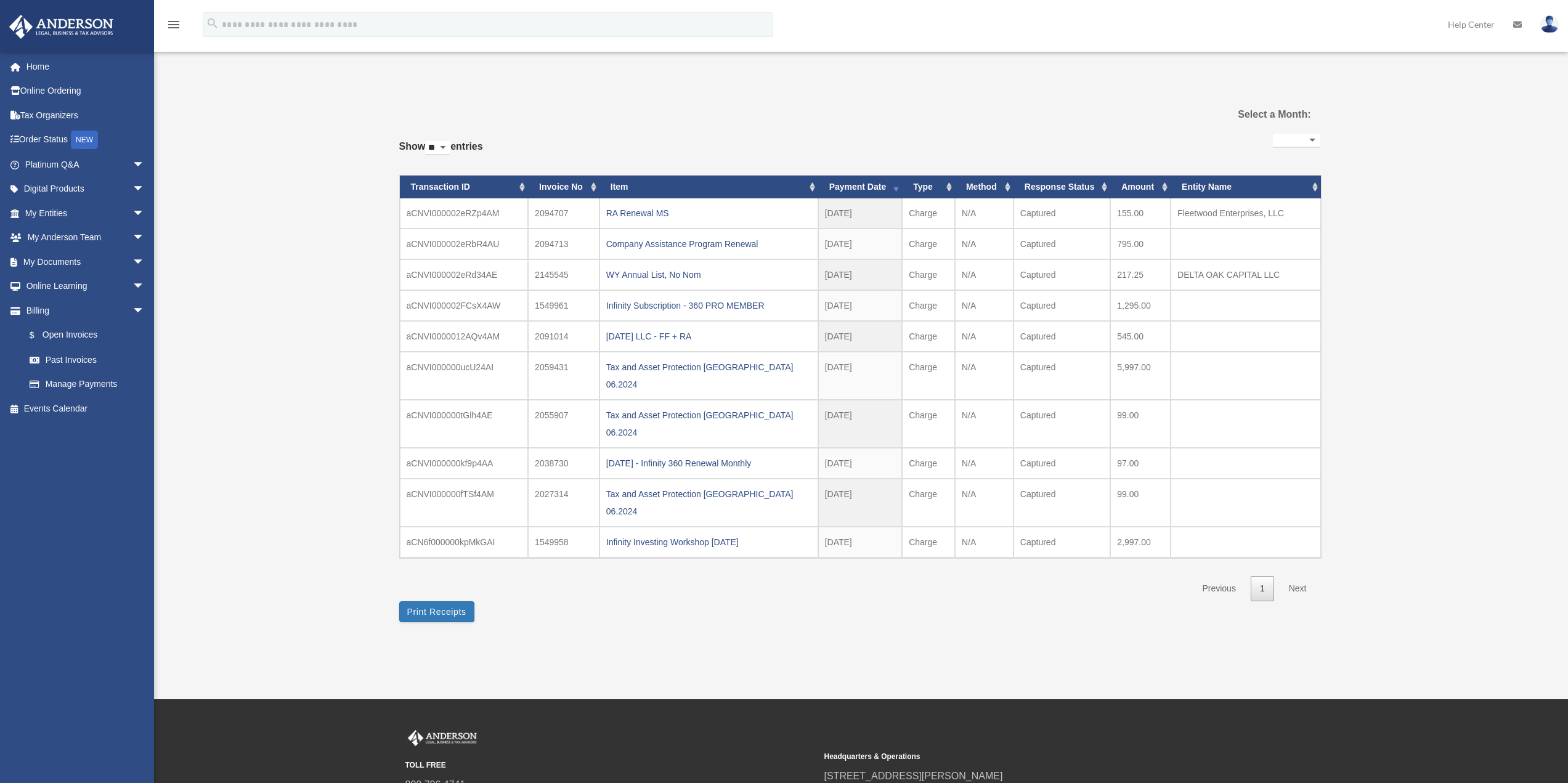
select select
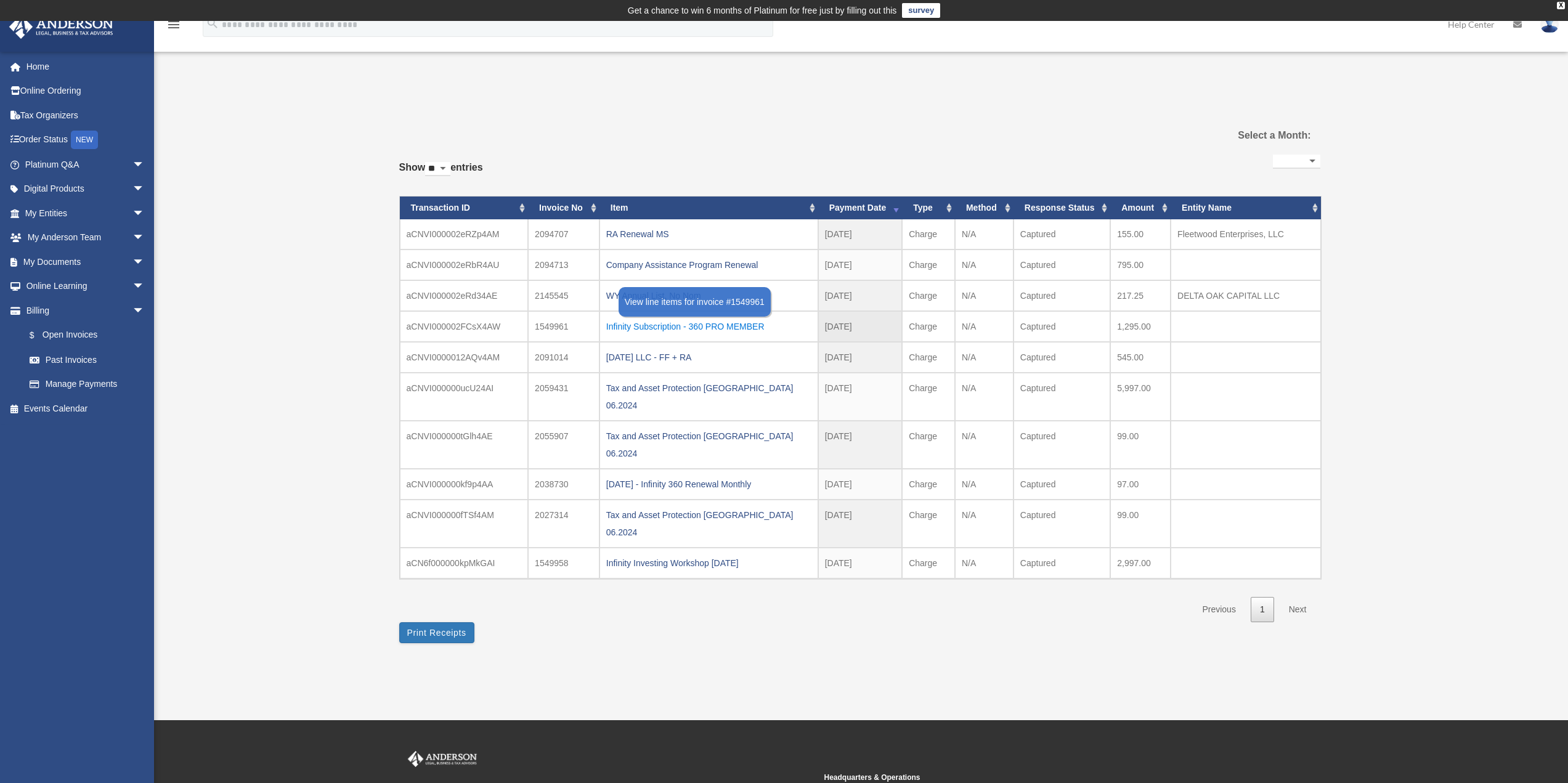
click at [634, 324] on div "Infinity Subscription - 360 PRO MEMBER" at bounding box center [709, 326] width 205 height 17
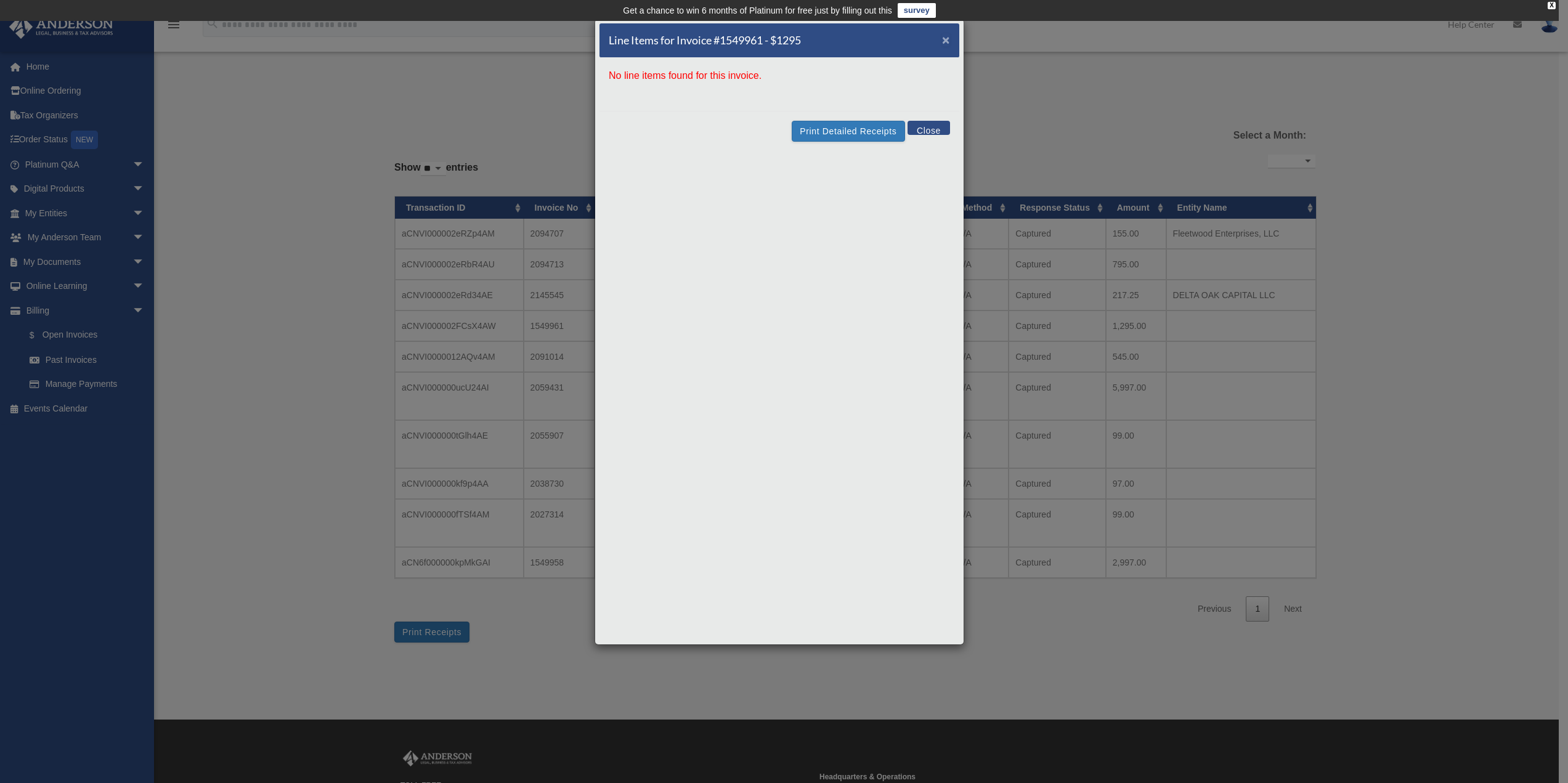
click at [948, 40] on span "×" at bounding box center [947, 39] width 8 height 14
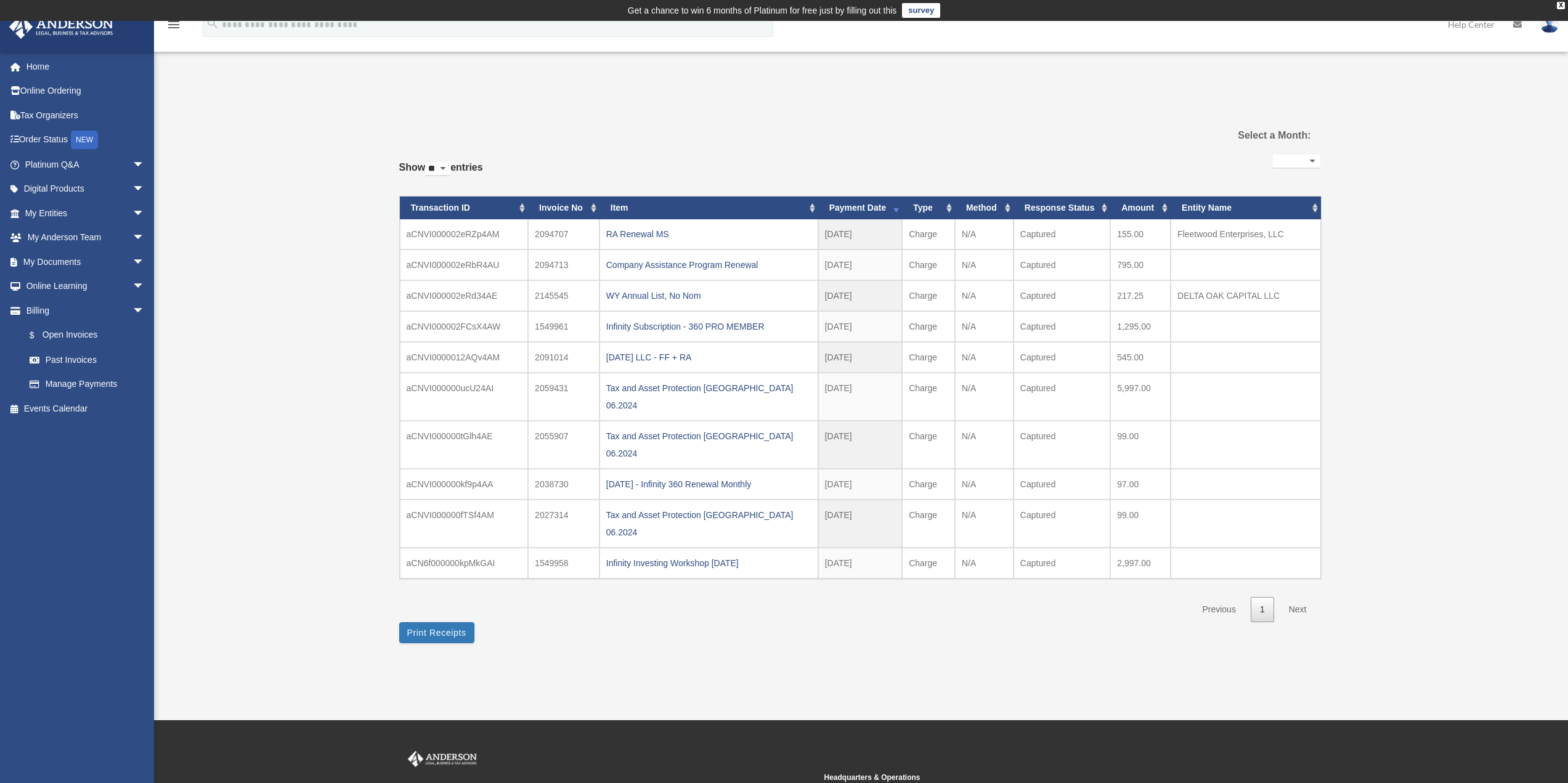
click at [90, 35] on img at bounding box center [62, 26] width 112 height 24
click at [1563, 2] on div "X" at bounding box center [1561, 5] width 8 height 7
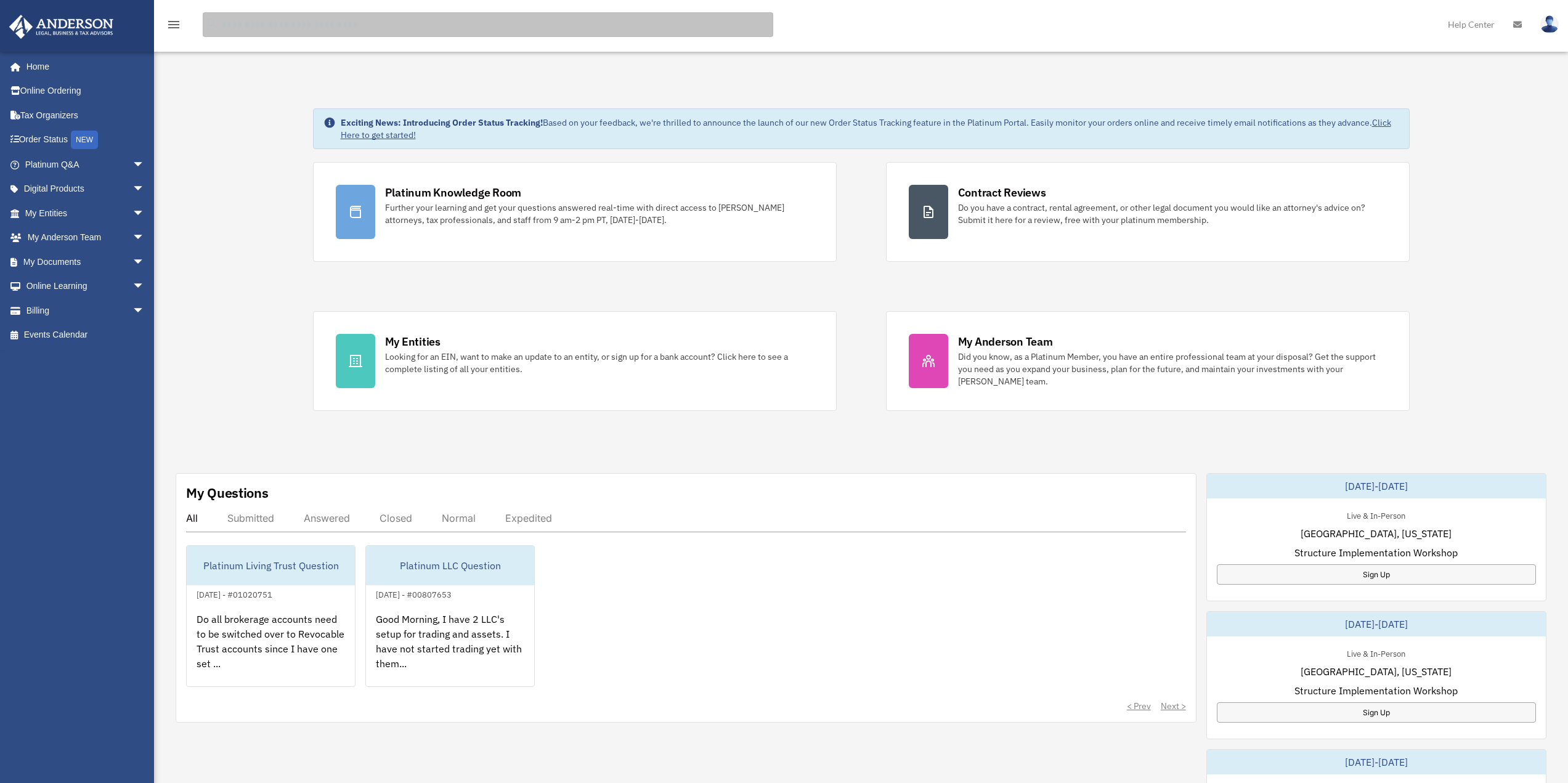
click at [301, 21] on input "search" at bounding box center [488, 25] width 570 height 25
type input "********"
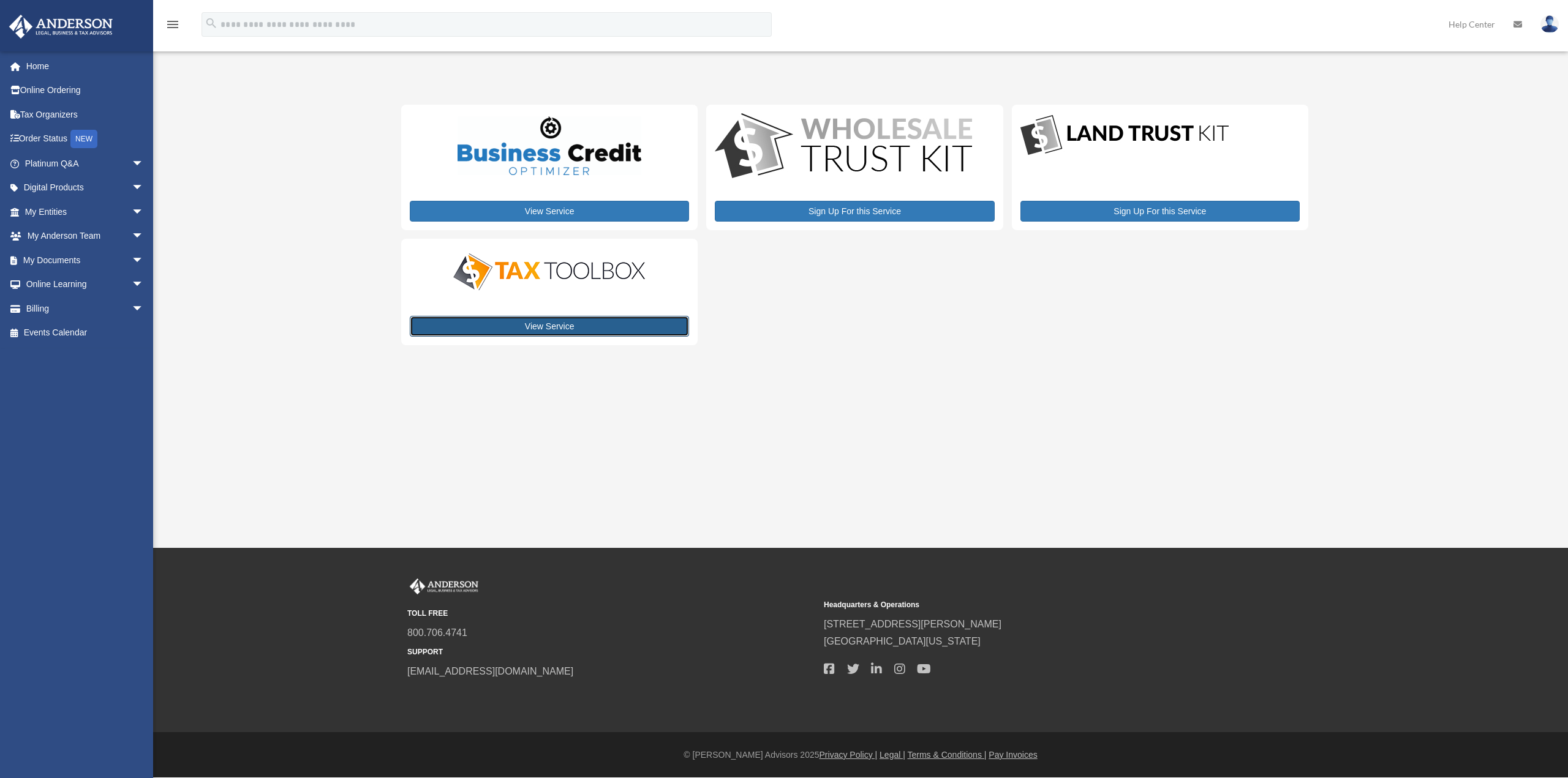
click at [564, 329] on link "View Service" at bounding box center [550, 326] width 279 height 20
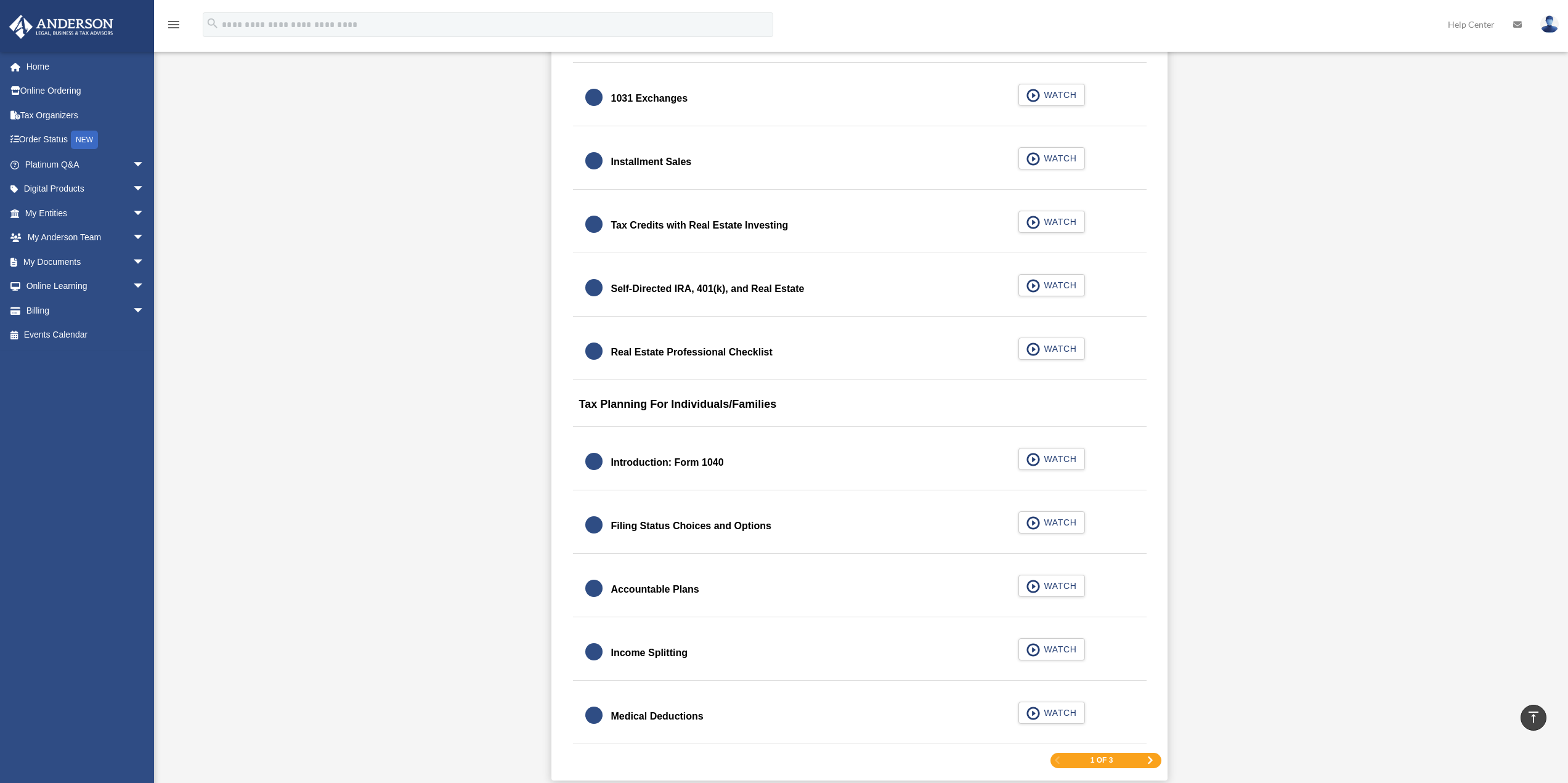
scroll to position [1541, 0]
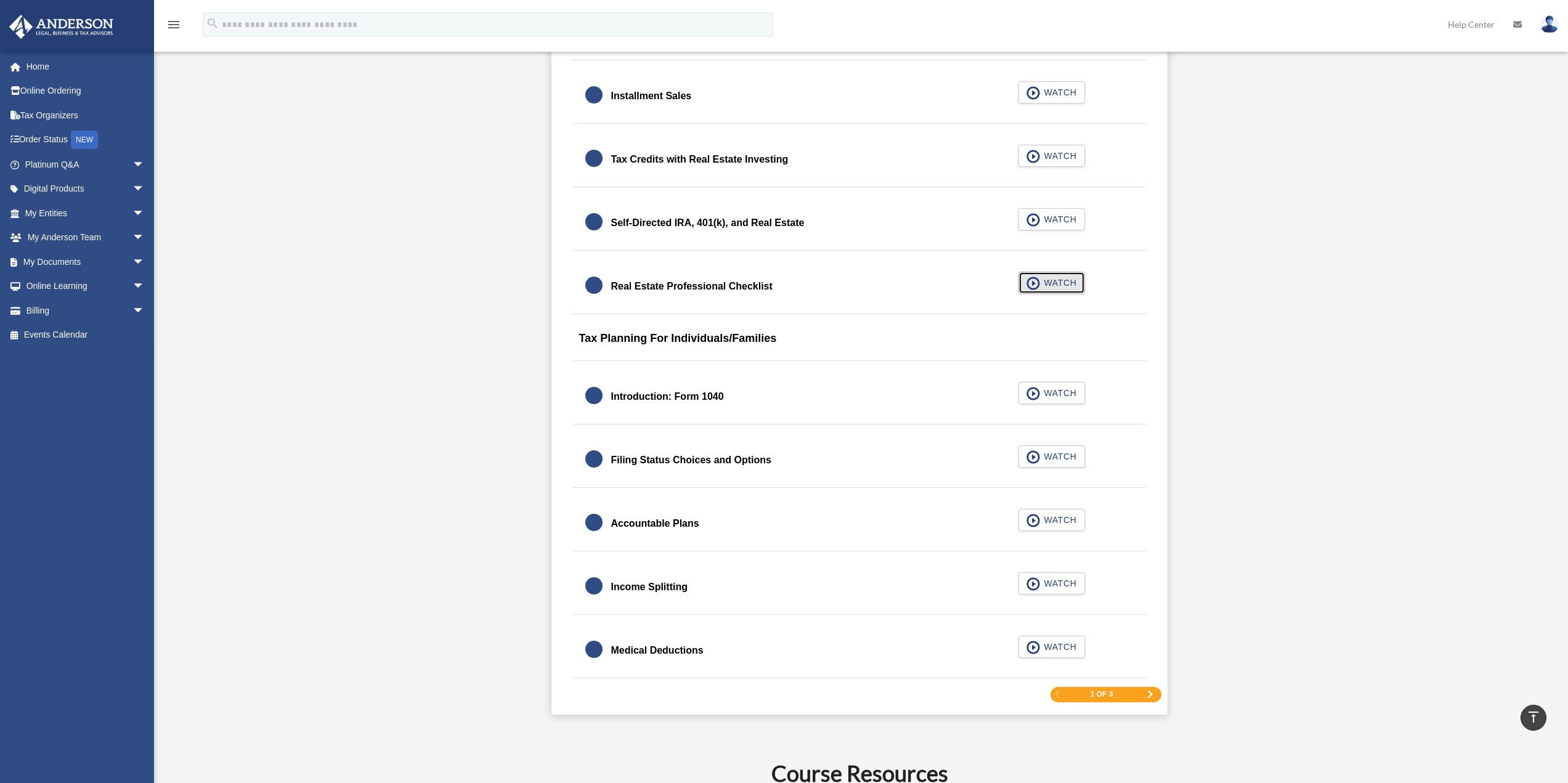
click at [1063, 288] on span "WATCH" at bounding box center [1058, 283] width 36 height 12
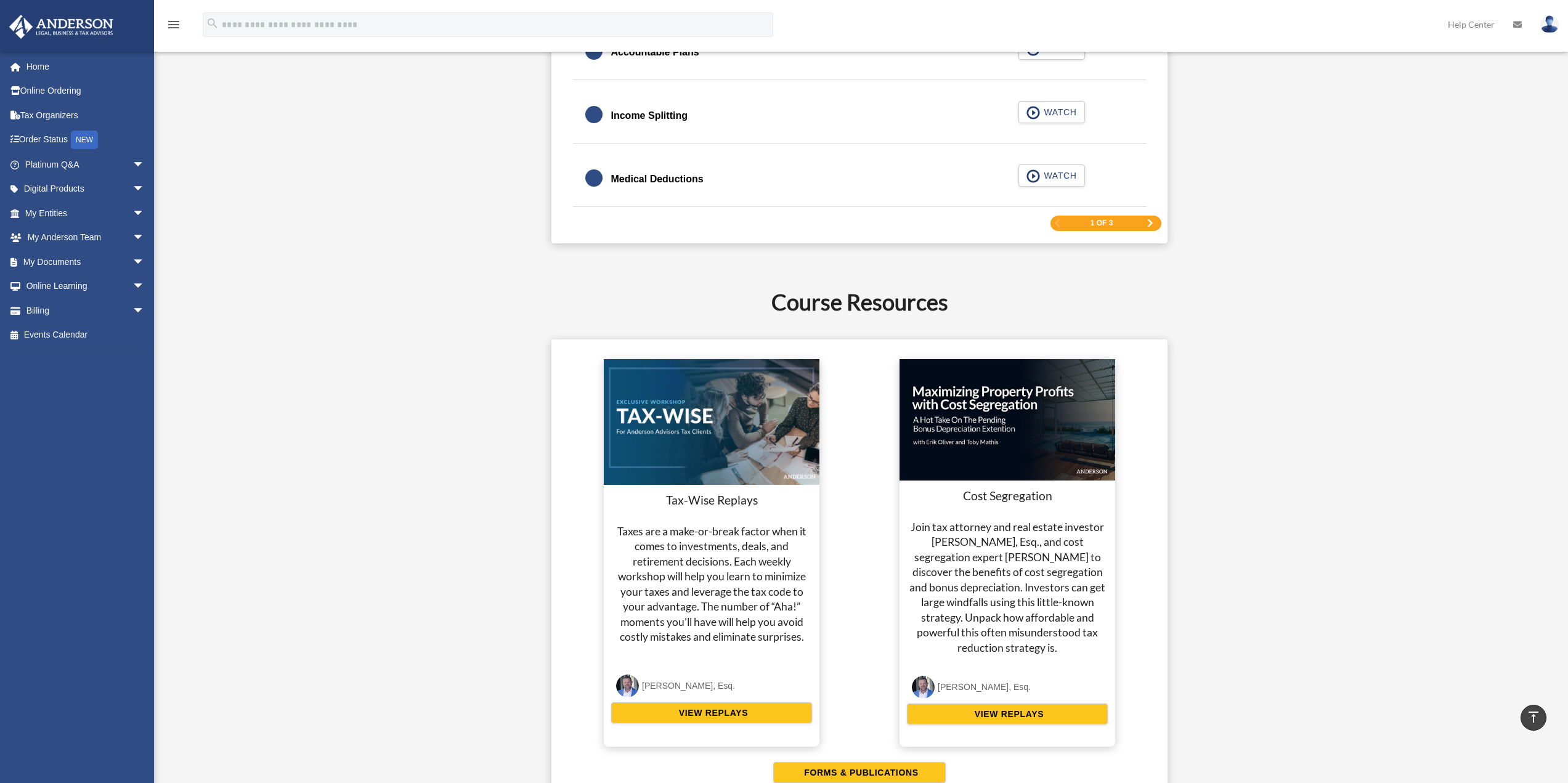
scroll to position [2033, 0]
